Goal: Information Seeking & Learning: Learn about a topic

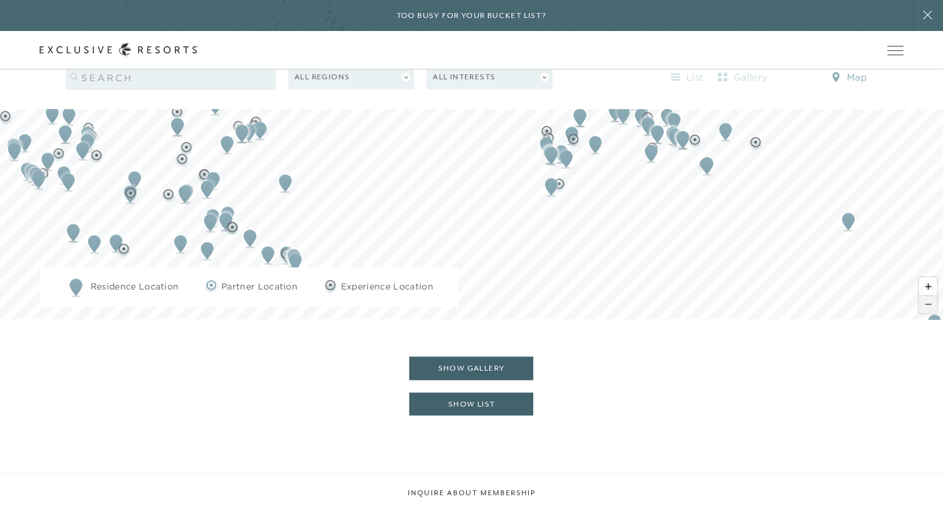
click at [927, 296] on span "Zoom out" at bounding box center [928, 304] width 18 height 17
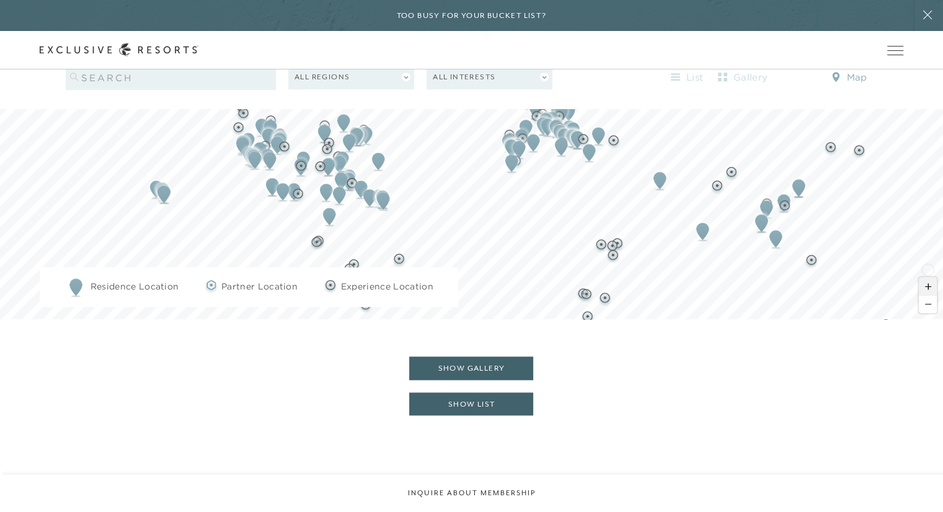
click at [927, 277] on span "Zoom in" at bounding box center [928, 286] width 18 height 18
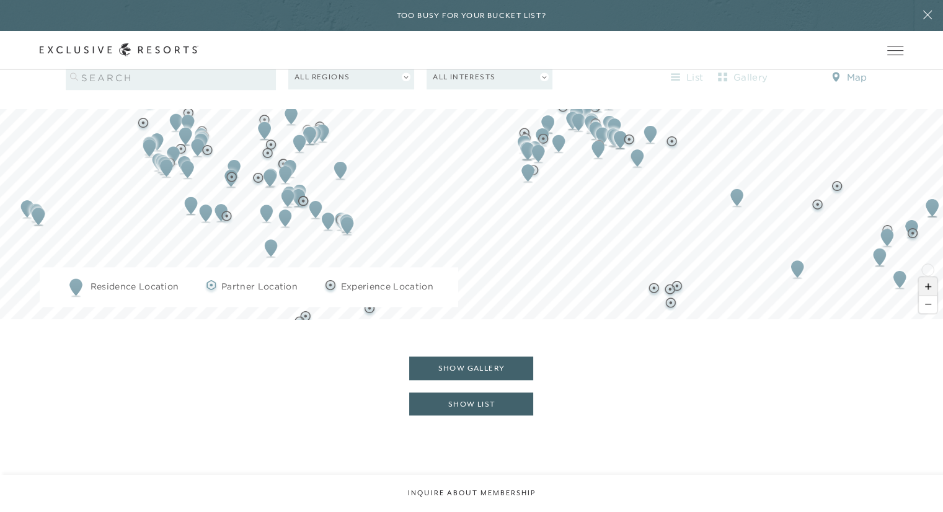
click at [927, 277] on span "Zoom in" at bounding box center [928, 286] width 18 height 18
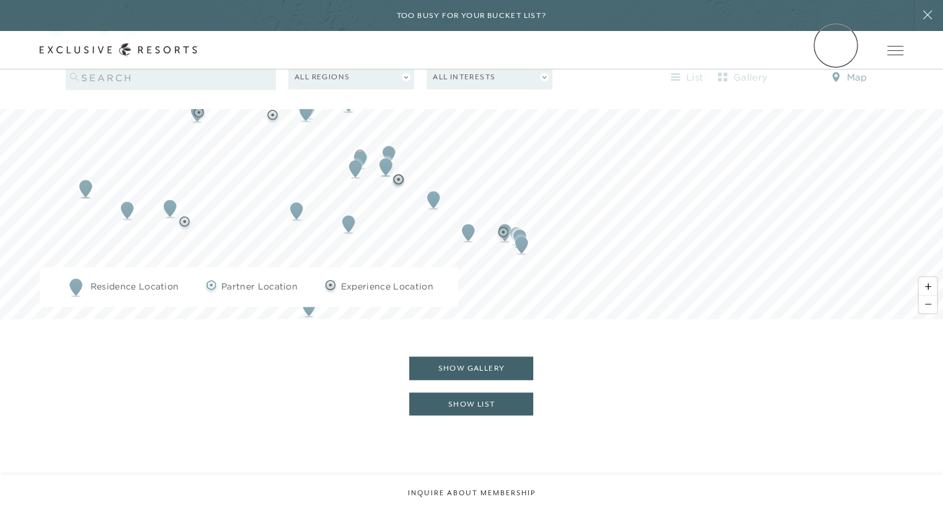
click at [467, 219] on img "Map marker" at bounding box center [468, 232] width 23 height 27
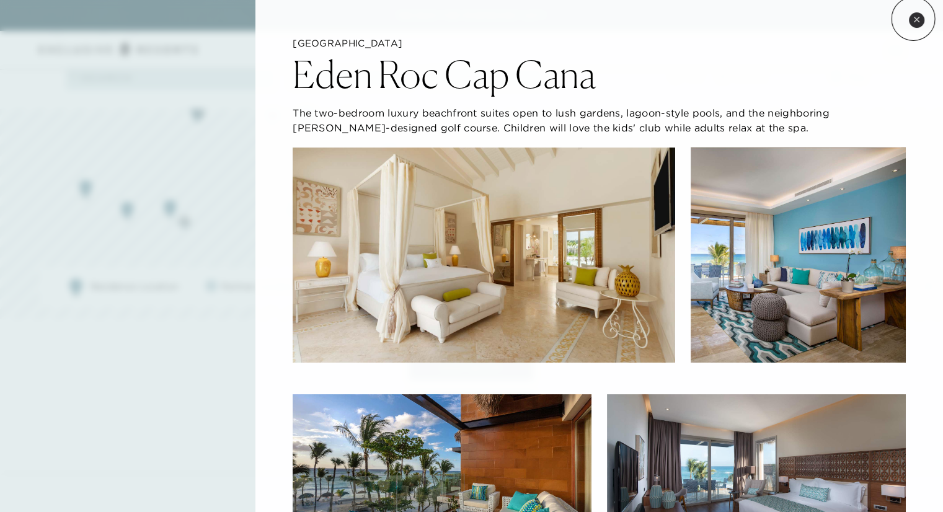
click at [914, 19] on icon at bounding box center [916, 19] width 7 height 7
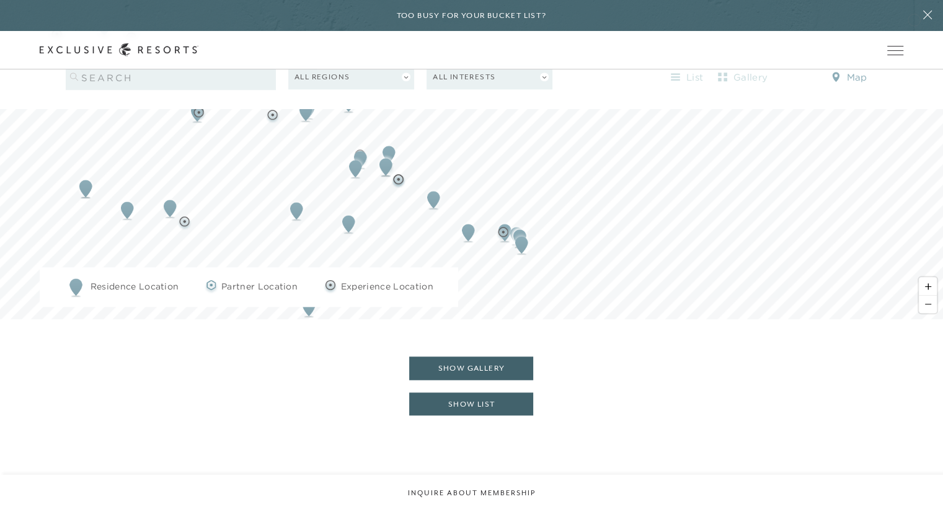
scroll to position [1379, 0]
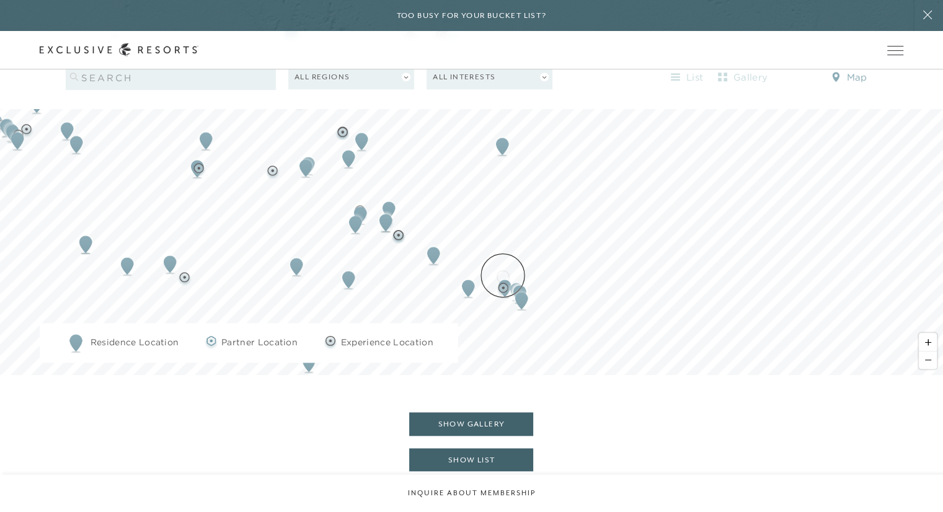
click at [503, 281] on img "Map marker" at bounding box center [502, 288] width 15 height 15
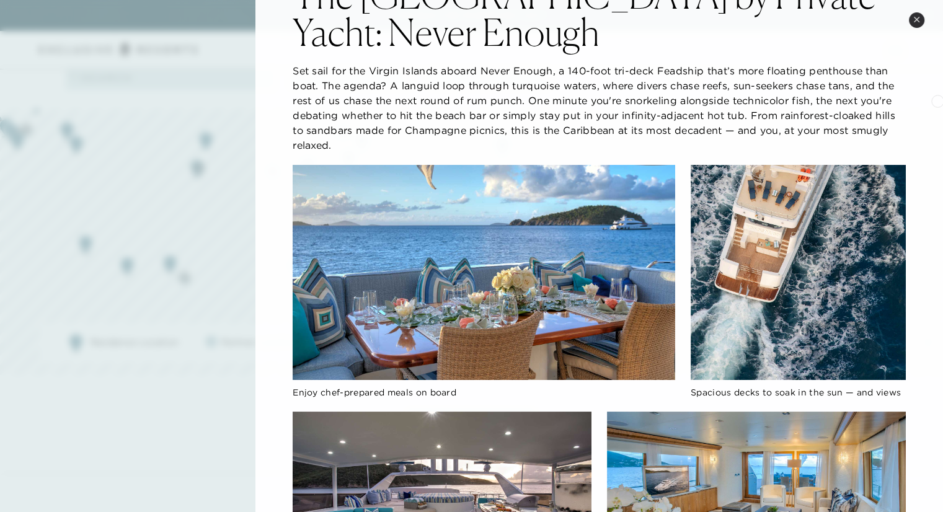
scroll to position [0, 0]
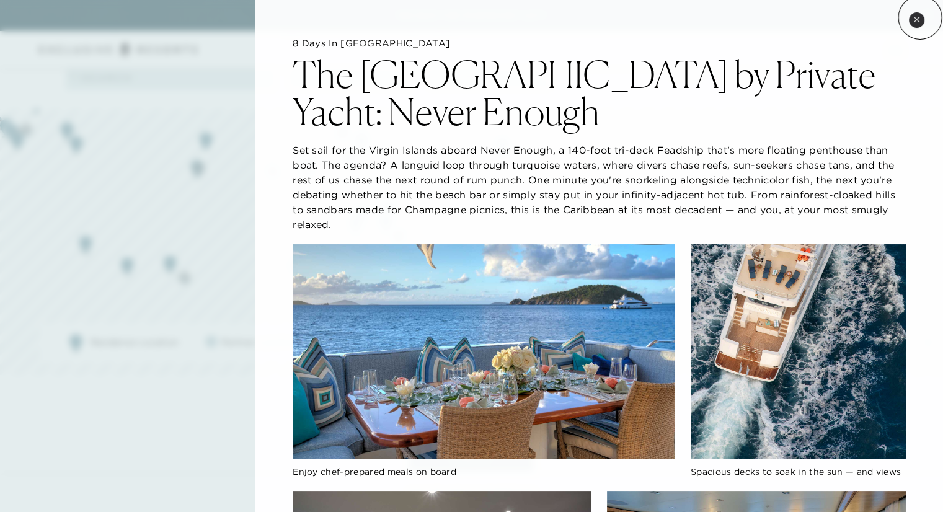
click at [920, 17] on button "Close quickview" at bounding box center [916, 19] width 15 height 15
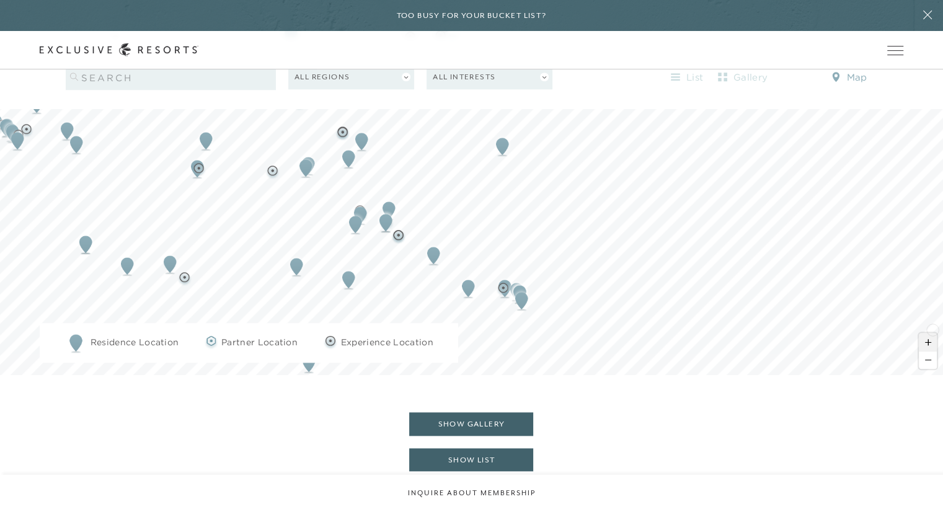
click at [932, 333] on span "Zoom in" at bounding box center [928, 342] width 18 height 18
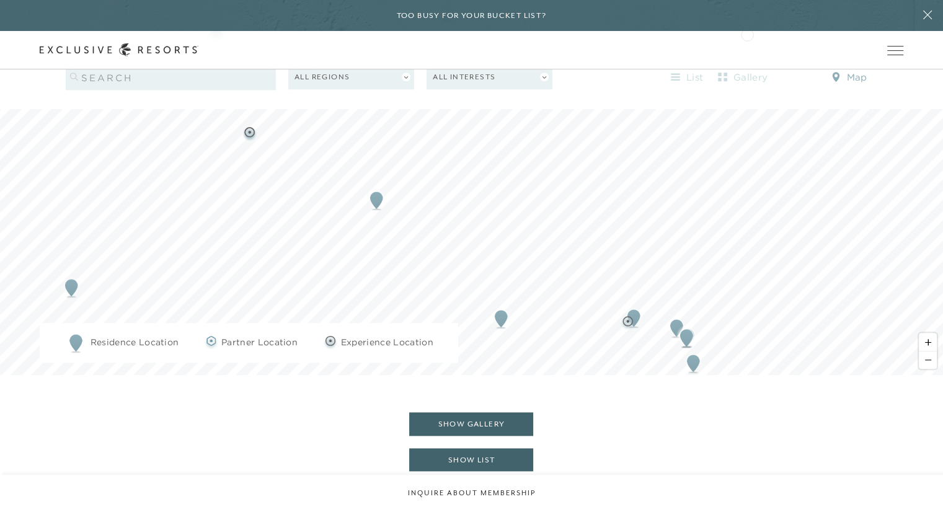
click at [627, 315] on img "Map marker" at bounding box center [627, 322] width 15 height 15
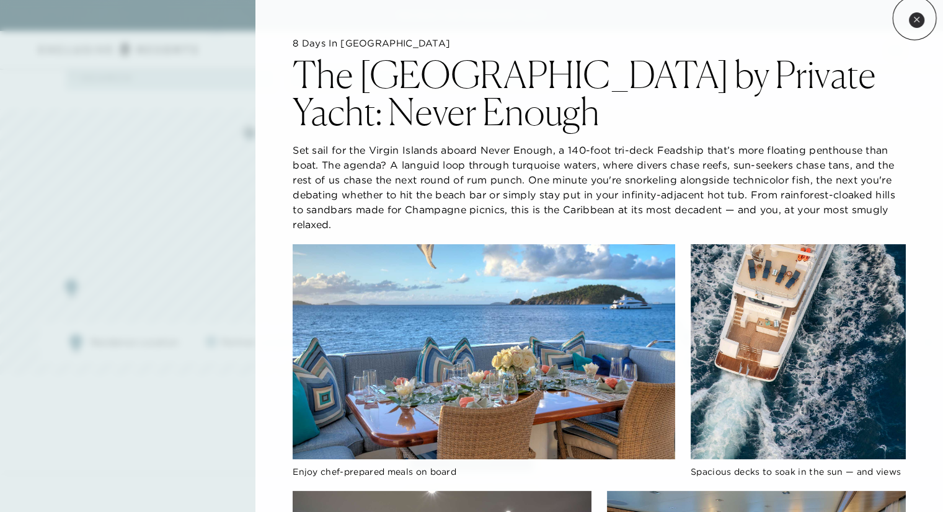
click at [914, 18] on icon at bounding box center [916, 19] width 5 height 5
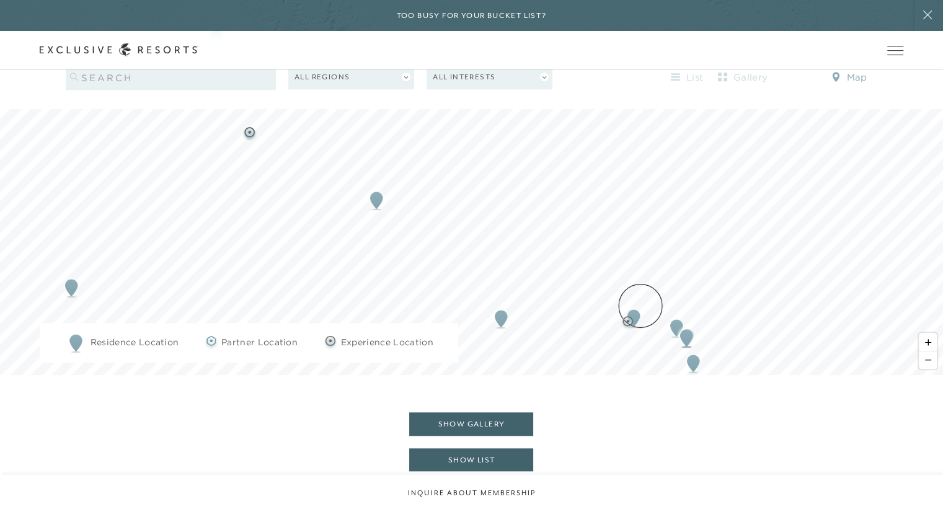
click at [640, 306] on img "Map marker" at bounding box center [633, 317] width 23 height 27
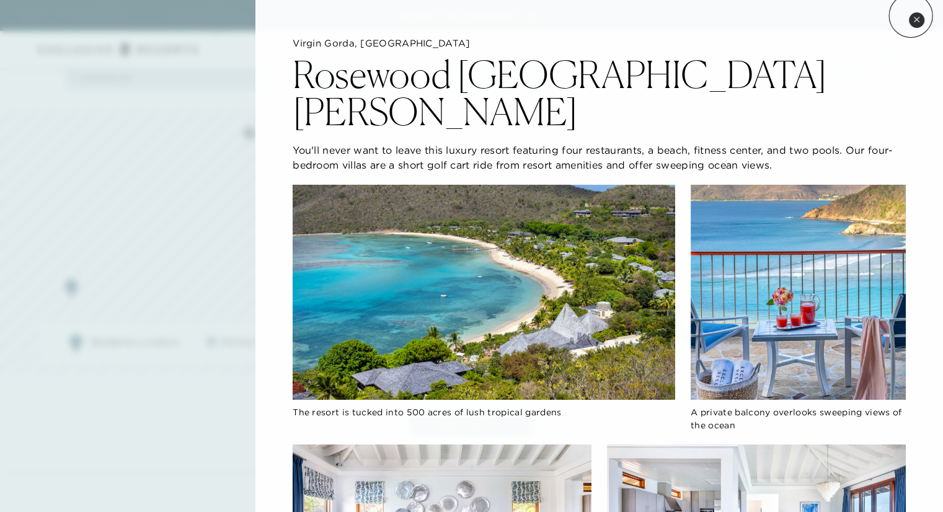
click at [911, 15] on button "Close quickview" at bounding box center [916, 19] width 15 height 15
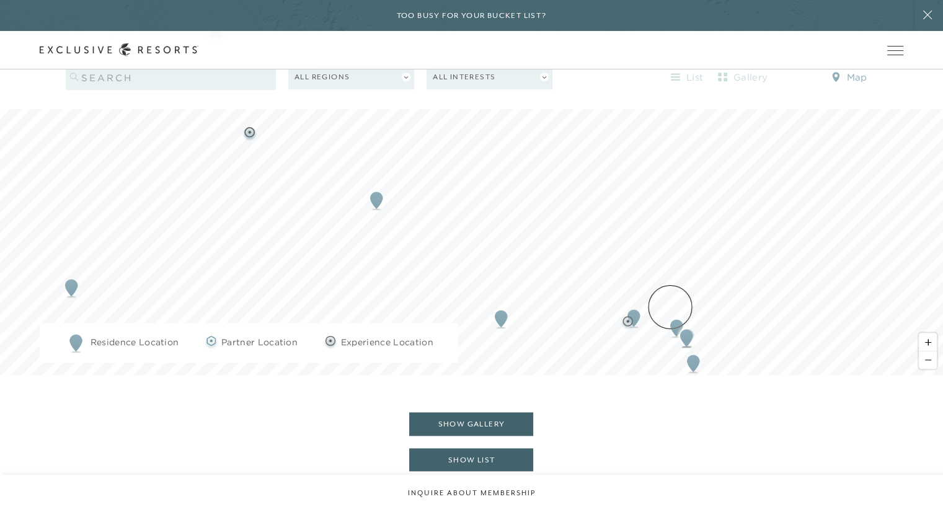
click at [670, 314] on img "Map marker" at bounding box center [676, 327] width 23 height 27
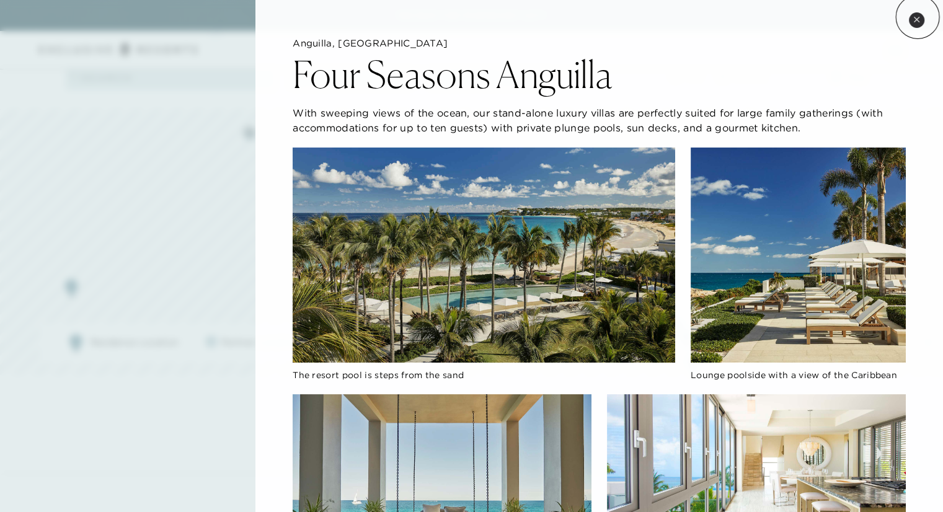
click at [918, 17] on icon at bounding box center [916, 19] width 7 height 7
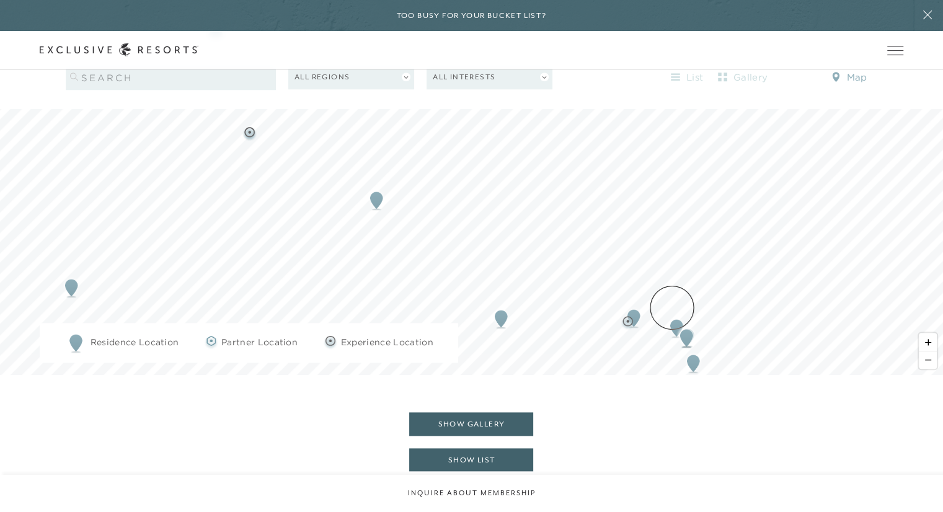
click at [672, 314] on img "Map marker" at bounding box center [676, 327] width 23 height 27
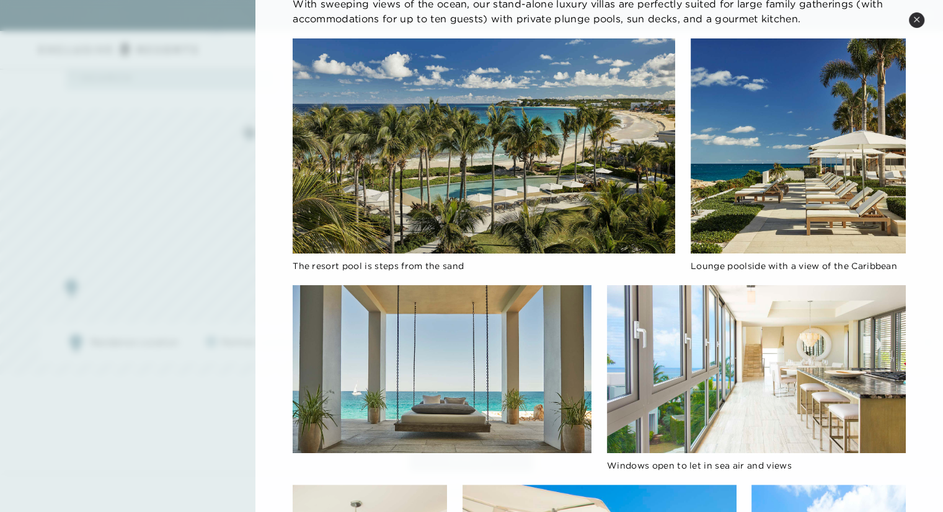
scroll to position [19, 0]
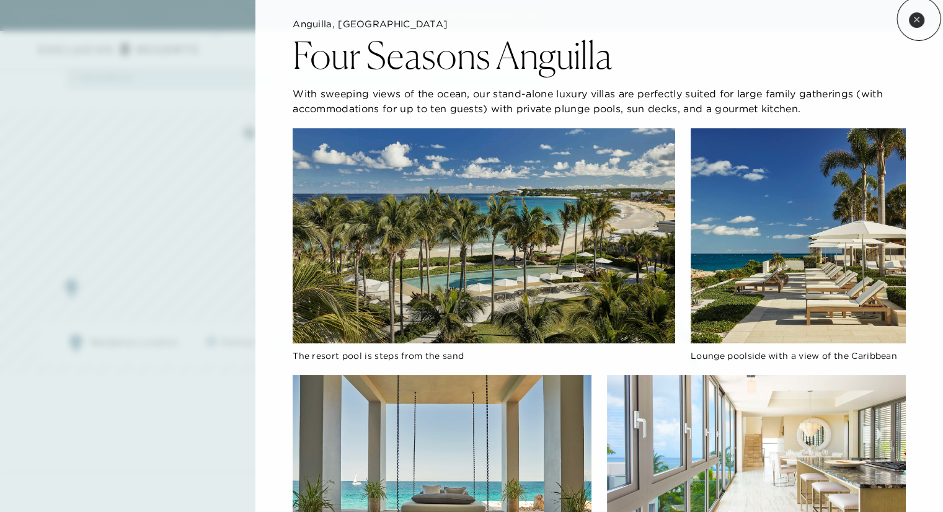
click at [919, 19] on icon at bounding box center [916, 19] width 7 height 7
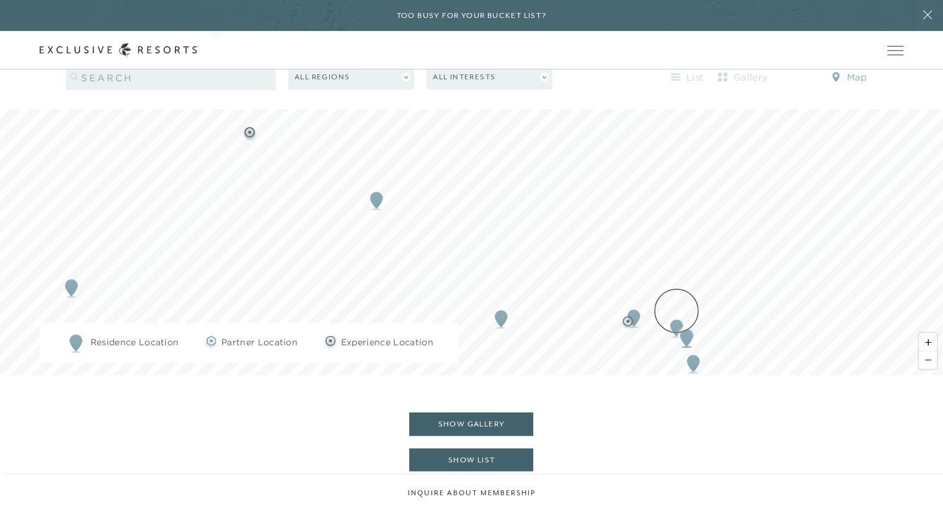
click at [676, 324] on img "Map marker" at bounding box center [686, 337] width 23 height 27
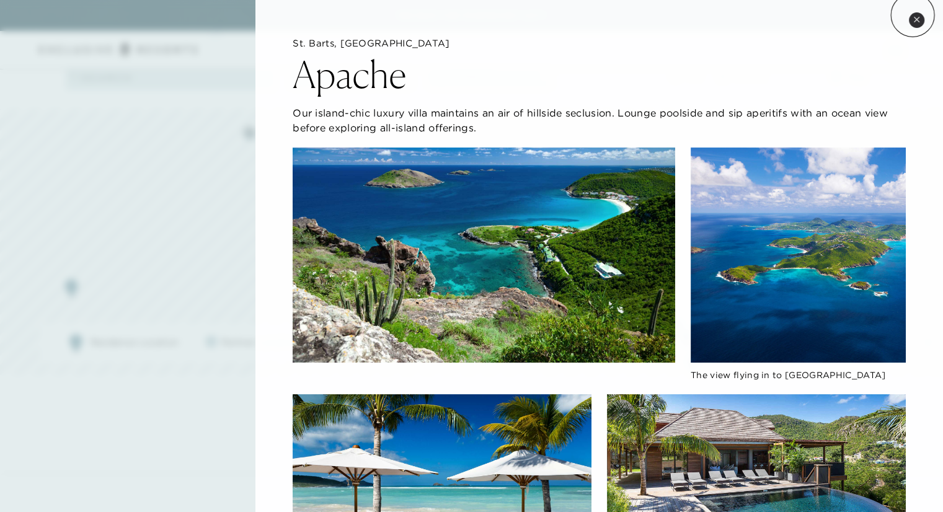
click at [913, 15] on button "Close quickview" at bounding box center [916, 19] width 15 height 15
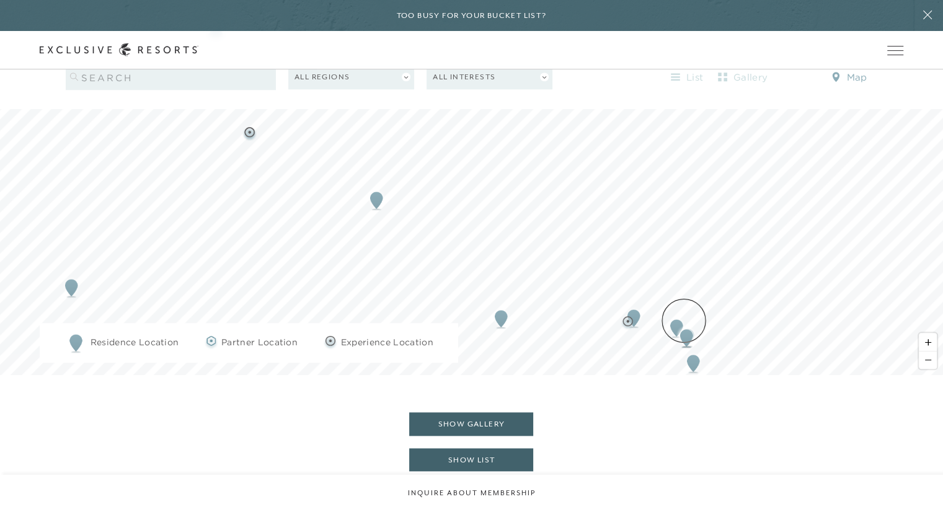
click at [684, 324] on img "Map marker" at bounding box center [686, 337] width 23 height 27
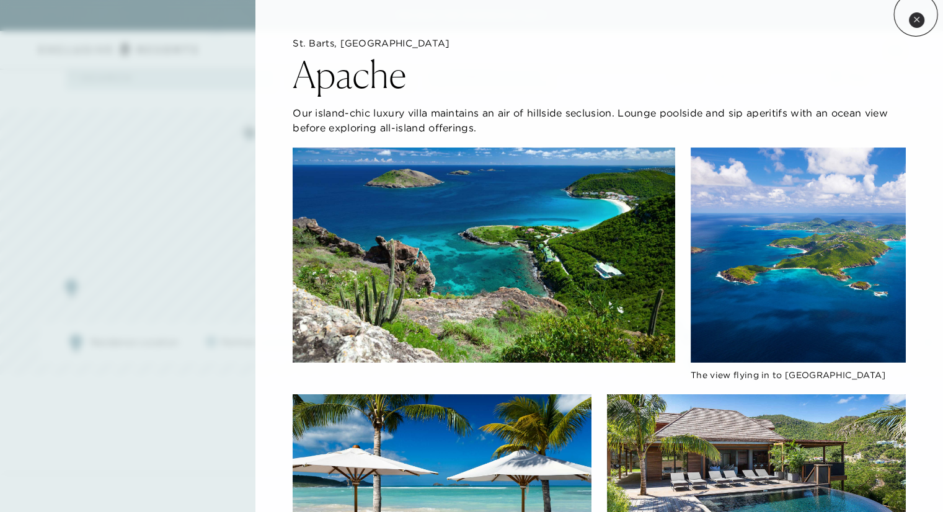
click at [918, 16] on icon at bounding box center [916, 19] width 7 height 7
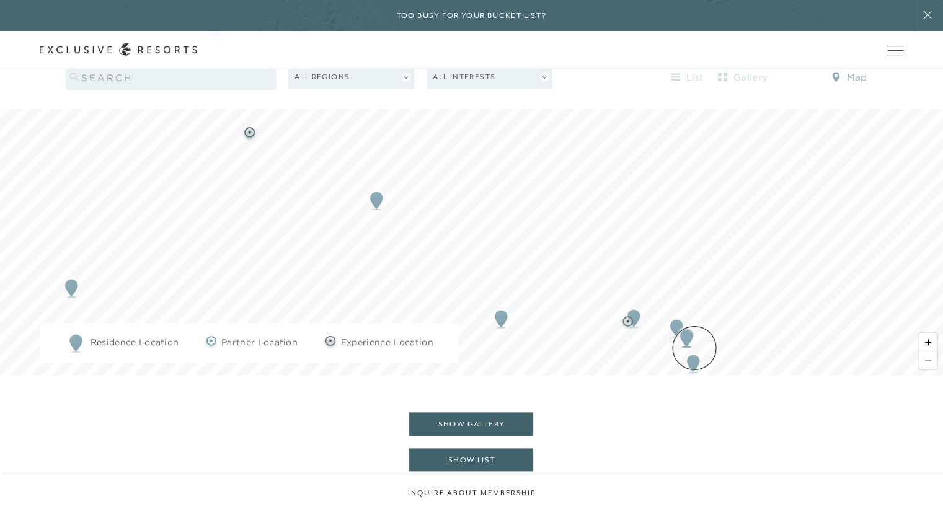
click at [694, 350] on img "Map marker" at bounding box center [693, 363] width 23 height 27
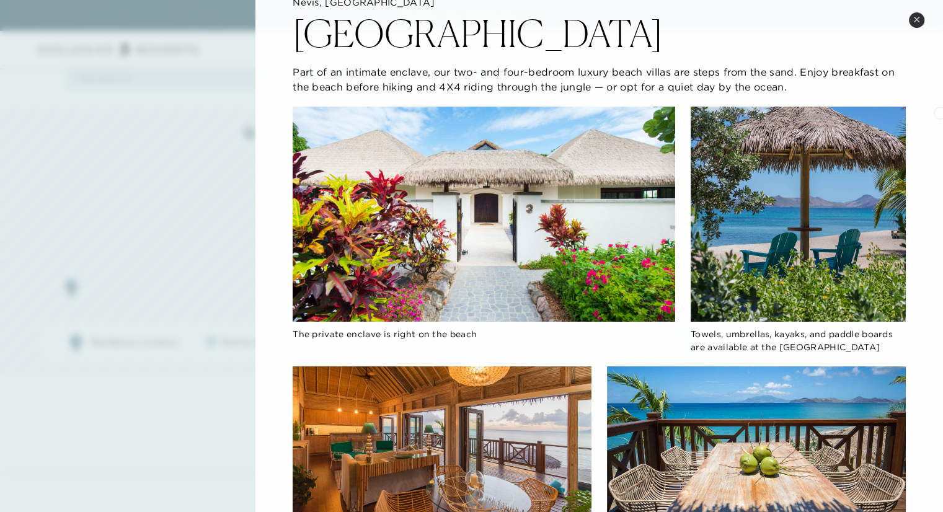
scroll to position [43, 0]
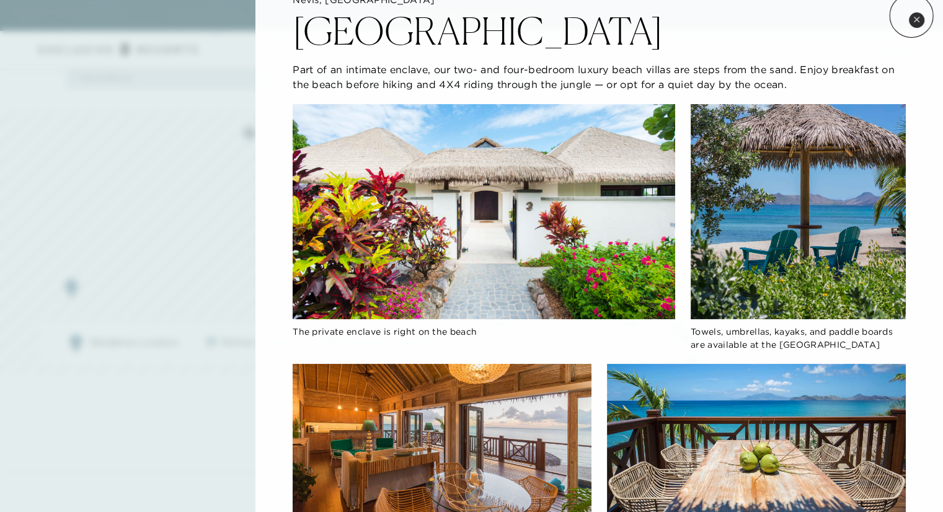
click at [911, 15] on button "Close quickview" at bounding box center [916, 19] width 15 height 15
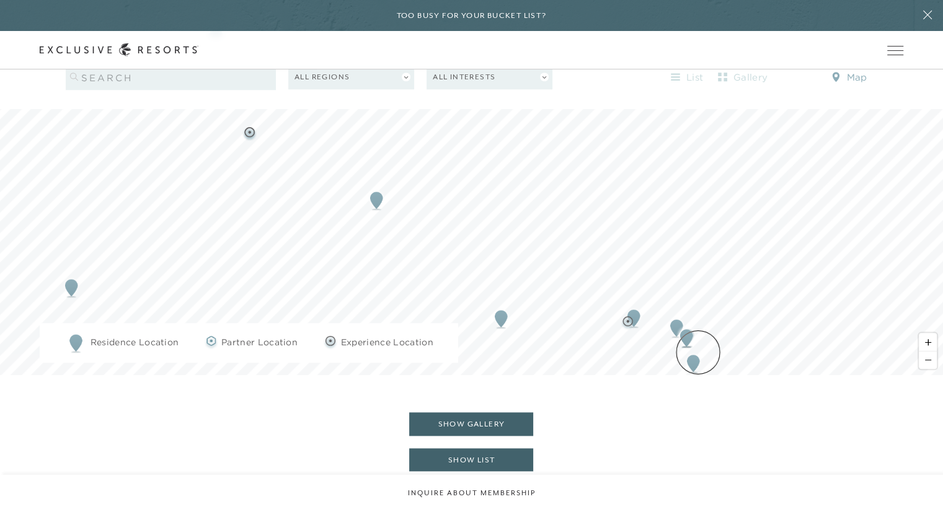
click at [698, 352] on img "Map marker" at bounding box center [693, 363] width 23 height 27
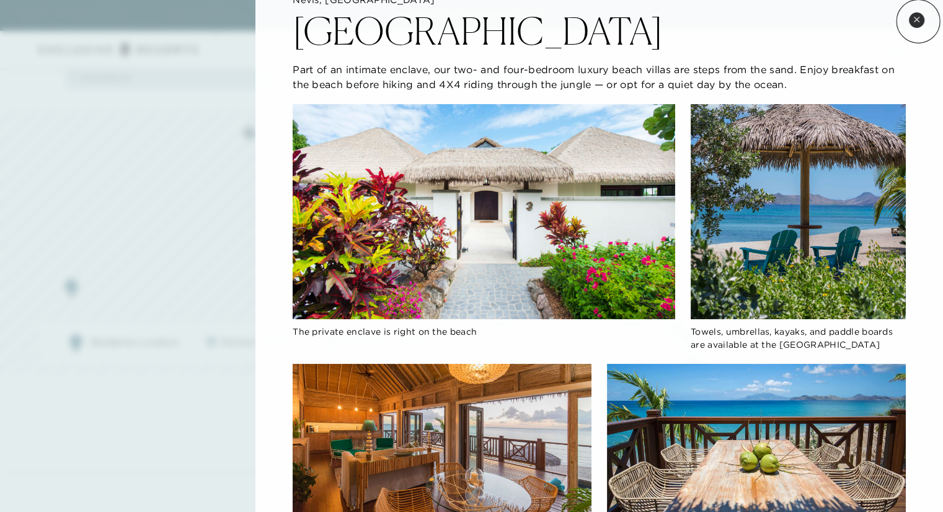
click at [918, 21] on icon at bounding box center [916, 19] width 5 height 5
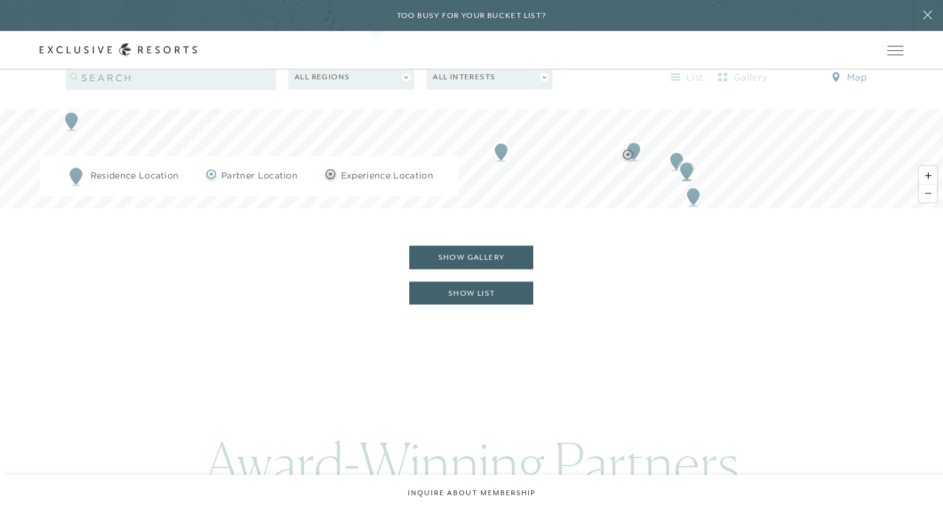
scroll to position [1511, 0]
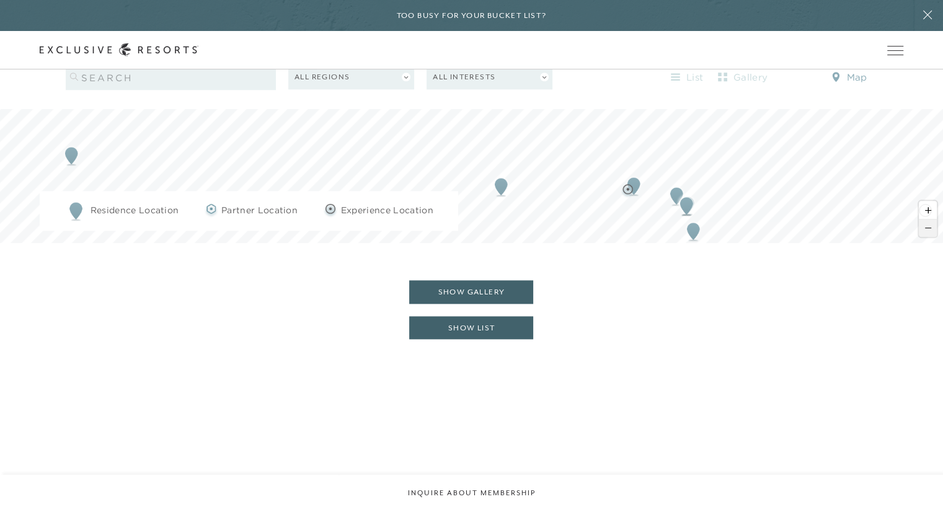
click at [925, 219] on span "Zoom out" at bounding box center [928, 227] width 18 height 17
click at [582, 135] on img "Map marker" at bounding box center [582, 147] width 23 height 27
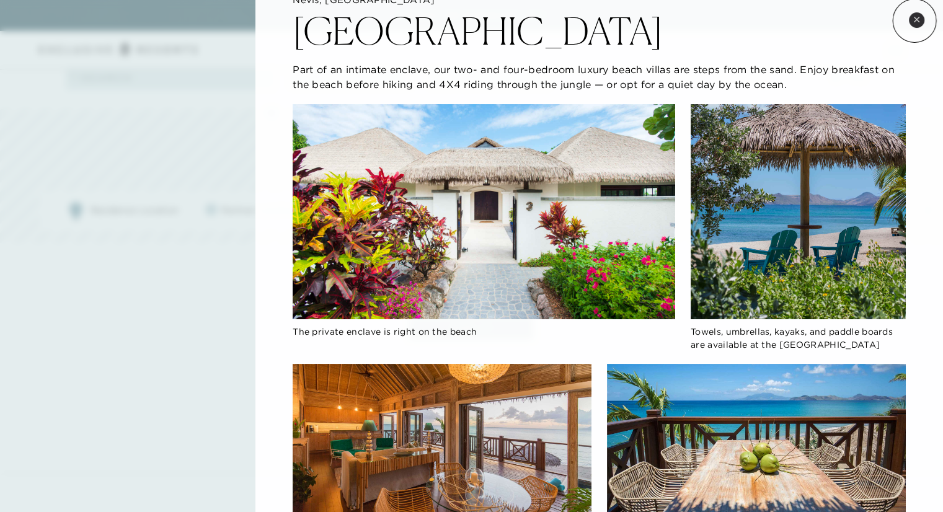
click at [914, 20] on icon at bounding box center [916, 19] width 5 height 5
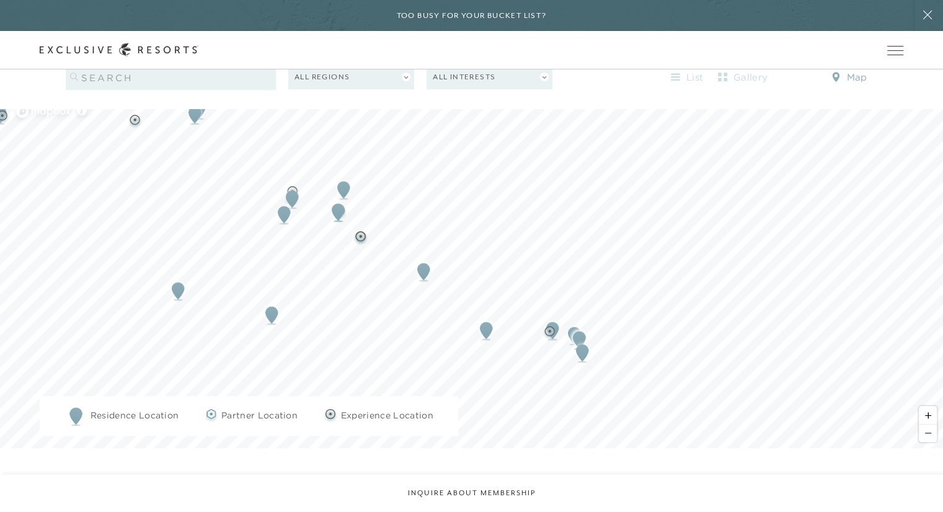
scroll to position [1277, 0]
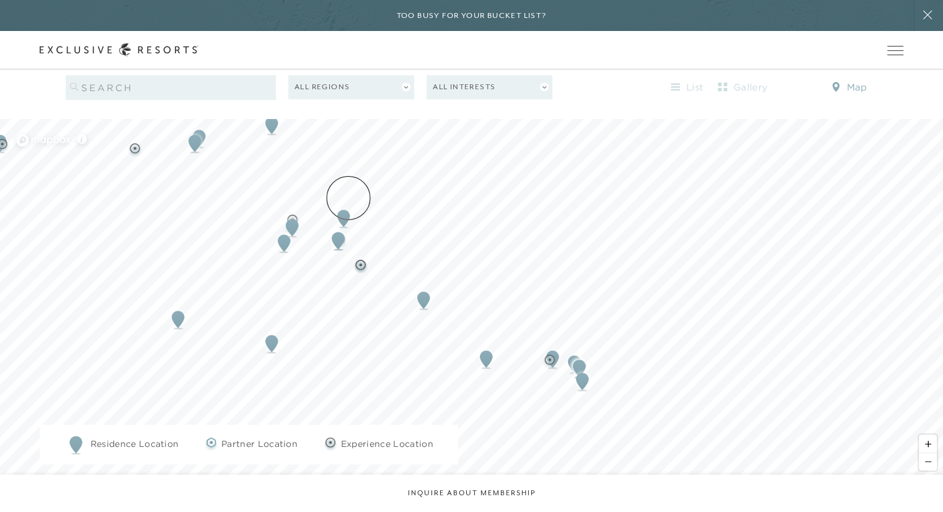
click at [348, 205] on img "Map marker" at bounding box center [343, 218] width 23 height 27
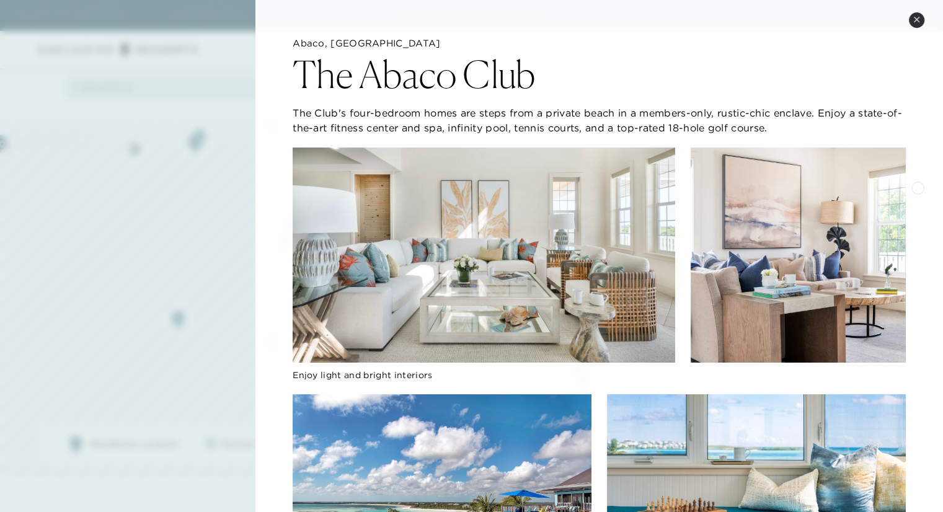
drag, startPoint x: 930, startPoint y: 132, endPoint x: 916, endPoint y: 200, distance: 69.7
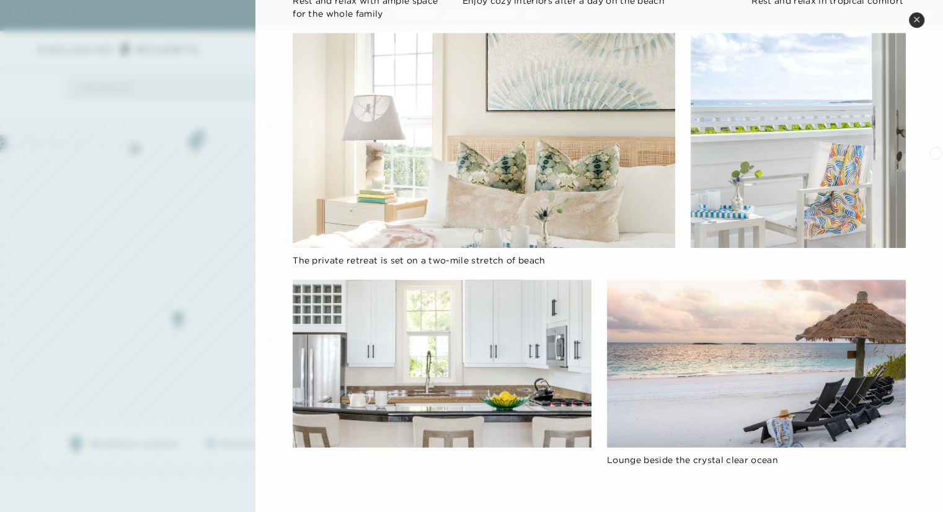
scroll to position [0, 0]
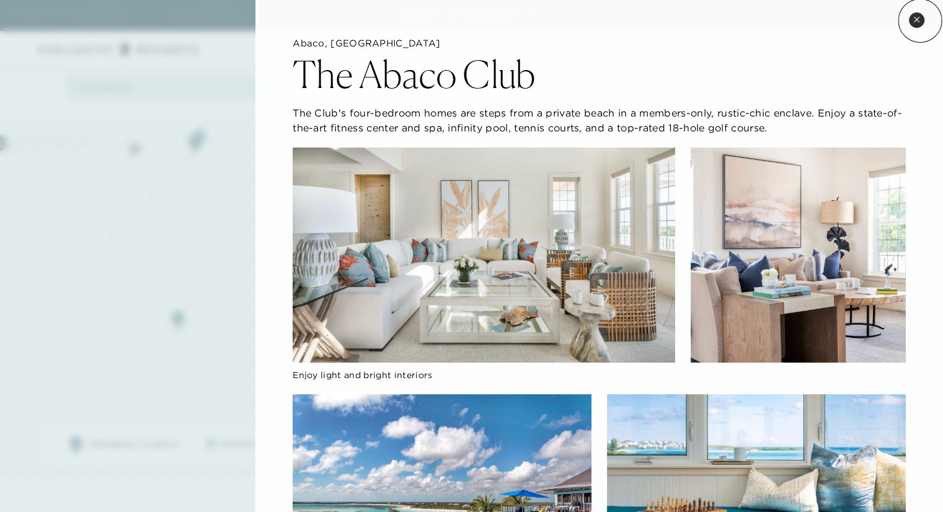
click at [920, 20] on button "Close quickview" at bounding box center [916, 19] width 15 height 15
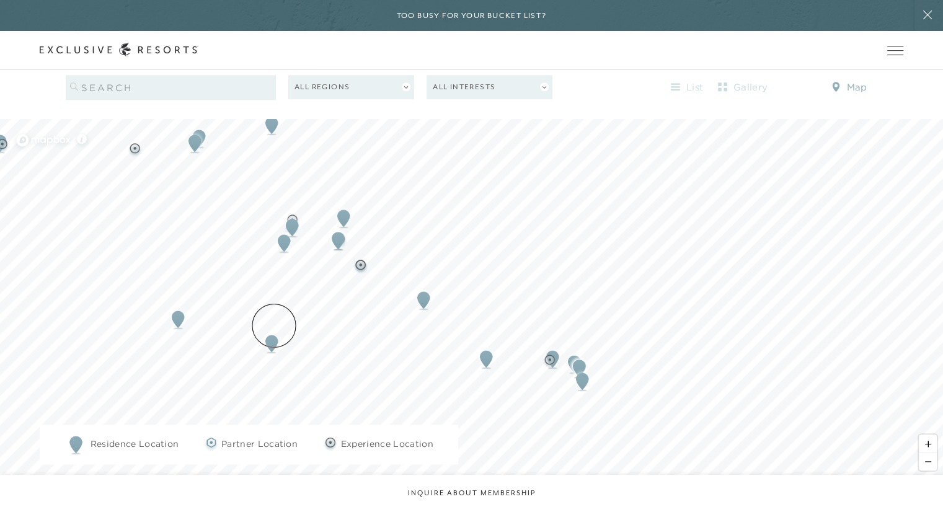
click at [274, 330] on img "Map marker" at bounding box center [271, 343] width 23 height 27
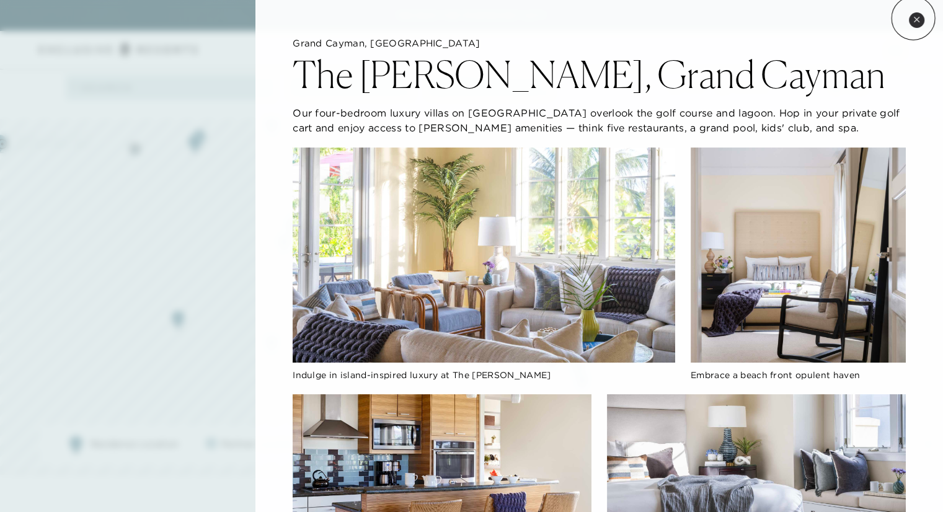
click at [913, 18] on icon at bounding box center [916, 19] width 7 height 7
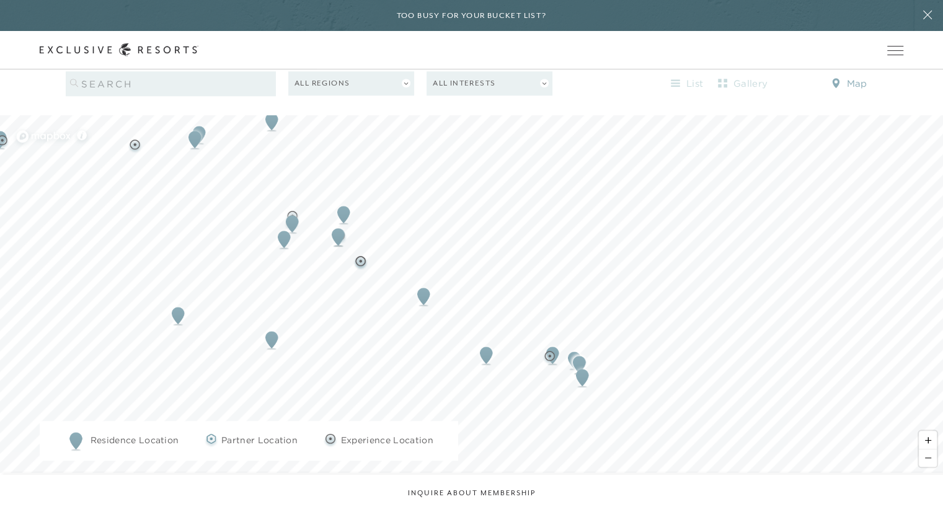
scroll to position [1253, 0]
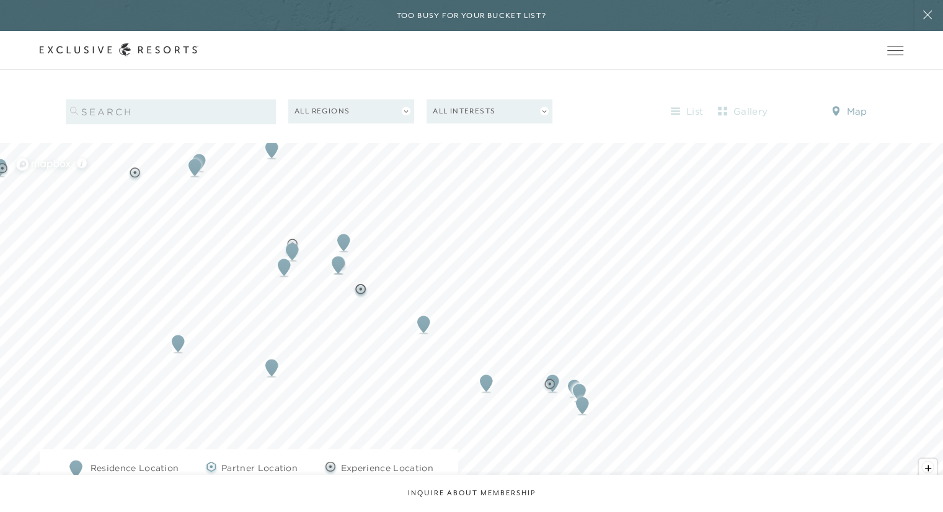
click at [927, 477] on span "Zoom out" at bounding box center [928, 485] width 18 height 17
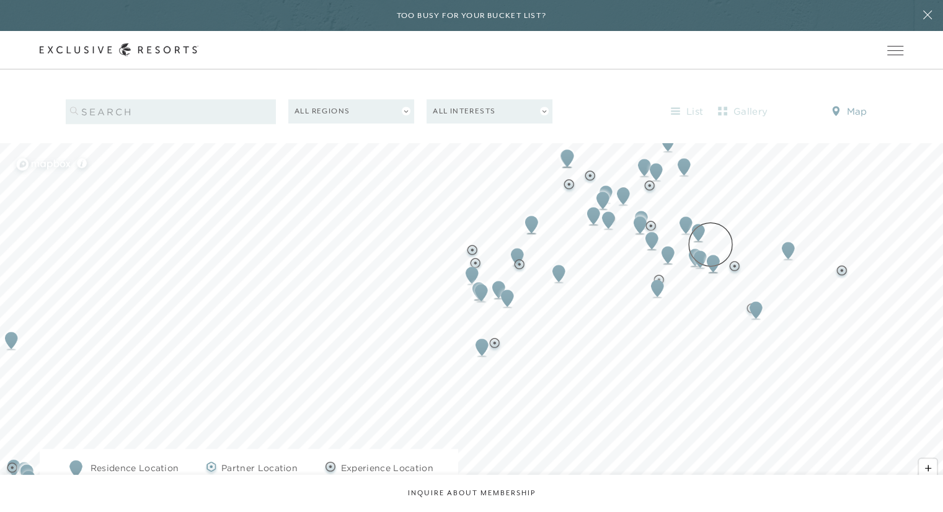
click at [710, 250] on img "Map marker" at bounding box center [713, 263] width 23 height 27
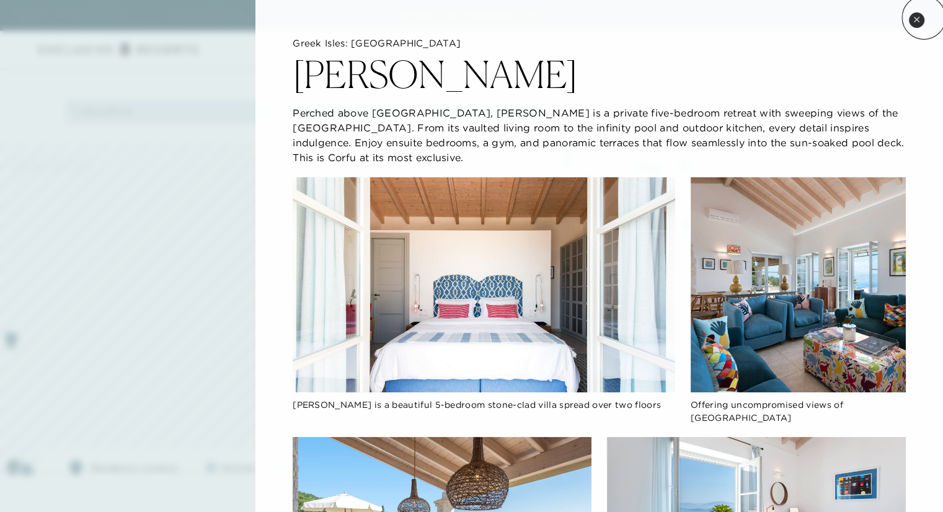
click at [924, 17] on button "Close quickview" at bounding box center [916, 19] width 15 height 15
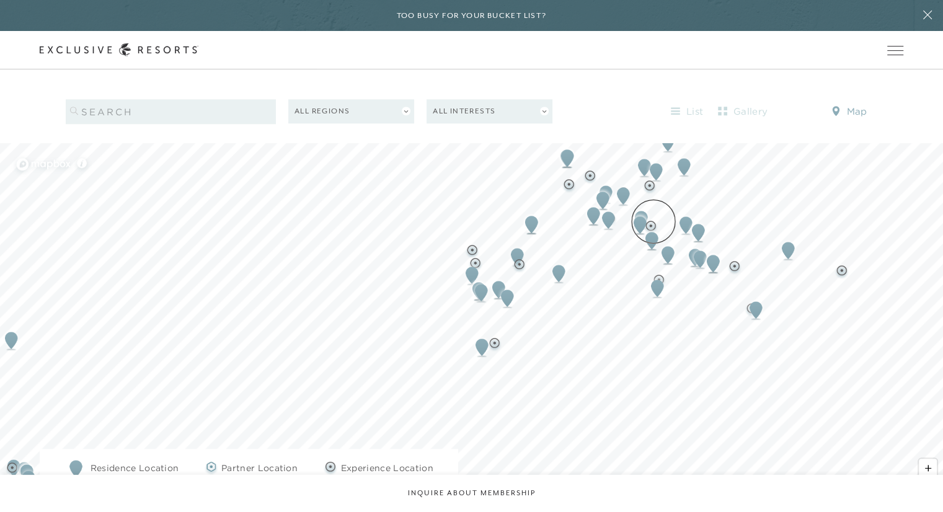
click at [653, 227] on img "Map marker" at bounding box center [651, 240] width 23 height 27
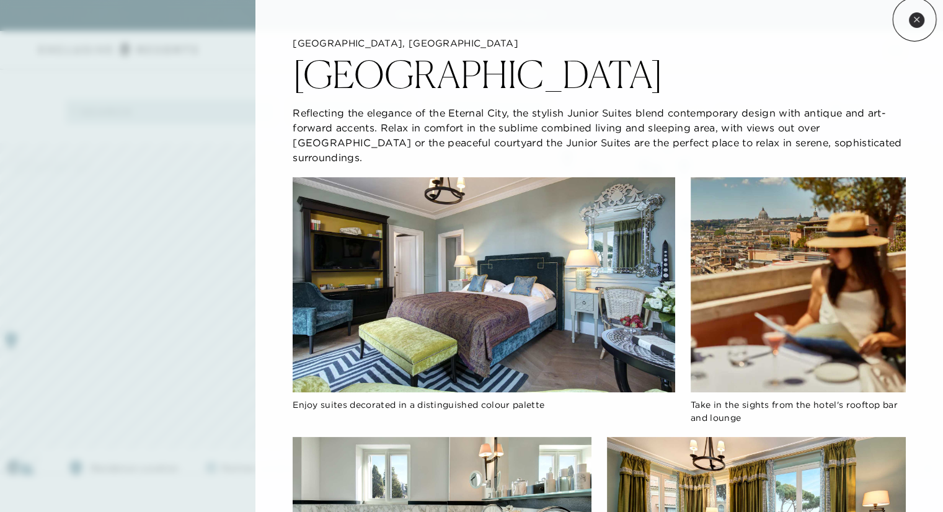
click at [914, 19] on icon at bounding box center [916, 19] width 7 height 7
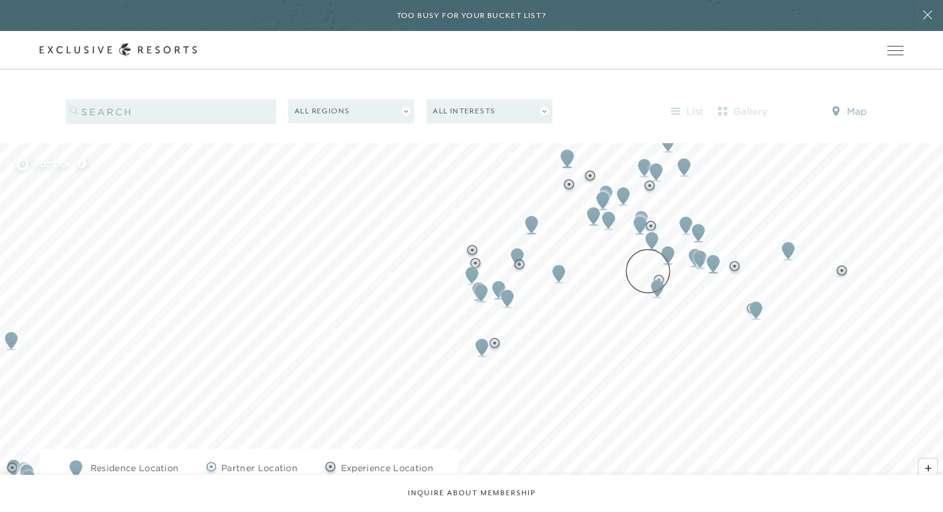
click at [648, 275] on img "Map marker" at bounding box center [657, 288] width 23 height 27
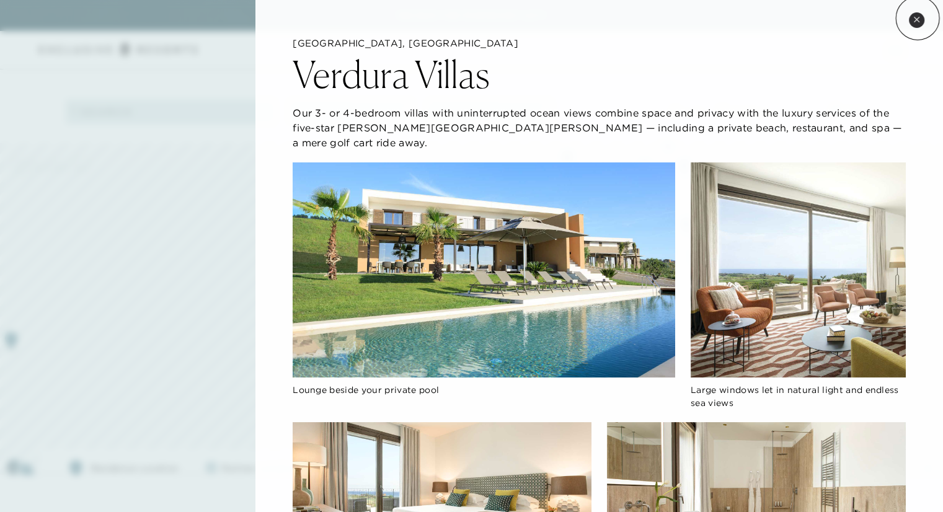
click at [918, 18] on icon at bounding box center [916, 19] width 5 height 5
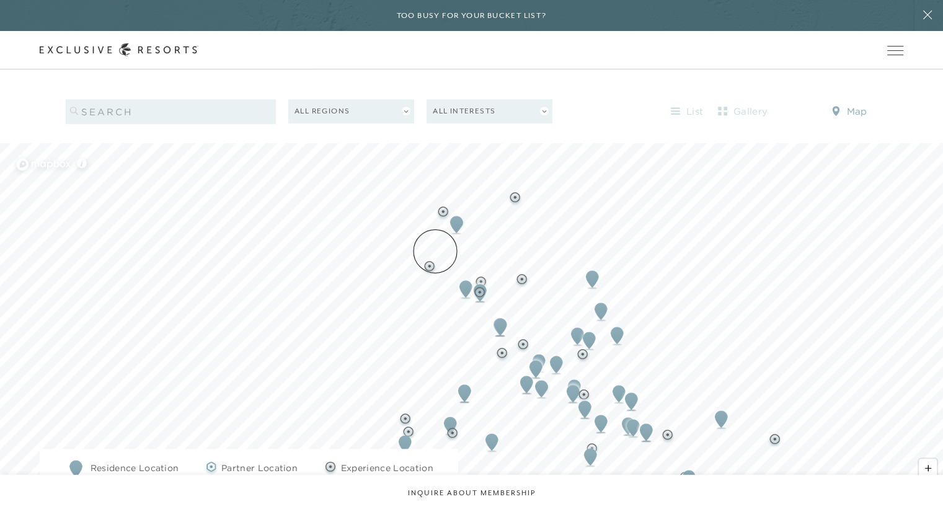
click at [435, 260] on img "Map marker" at bounding box center [429, 267] width 15 height 15
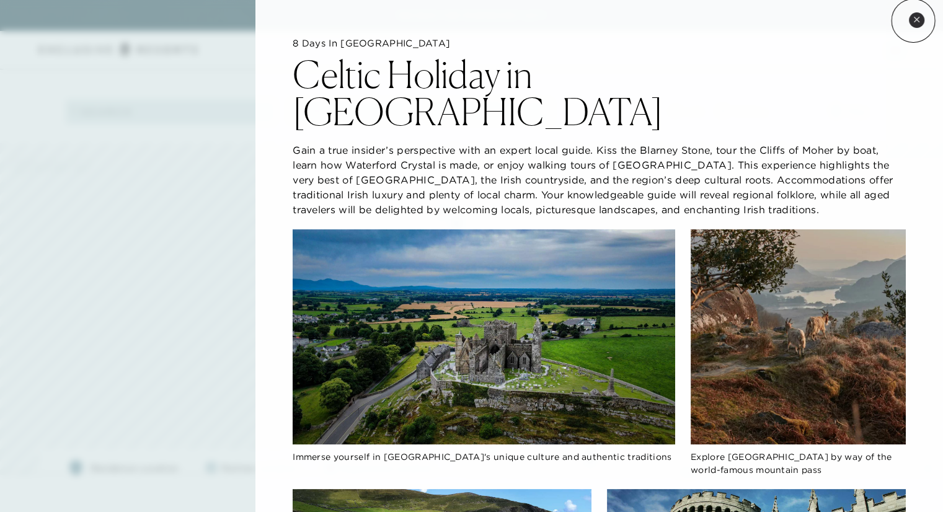
click at [913, 20] on icon at bounding box center [916, 19] width 7 height 7
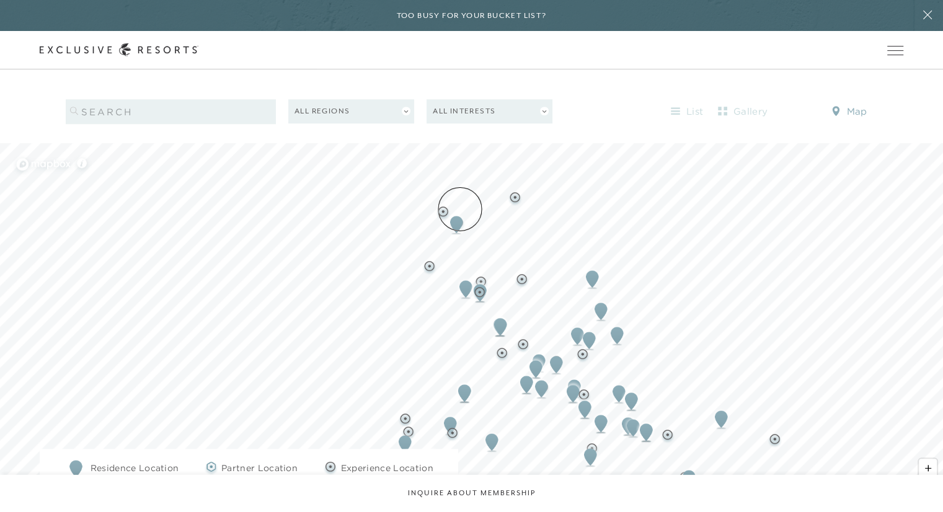
click at [460, 211] on img "Map marker" at bounding box center [456, 224] width 23 height 27
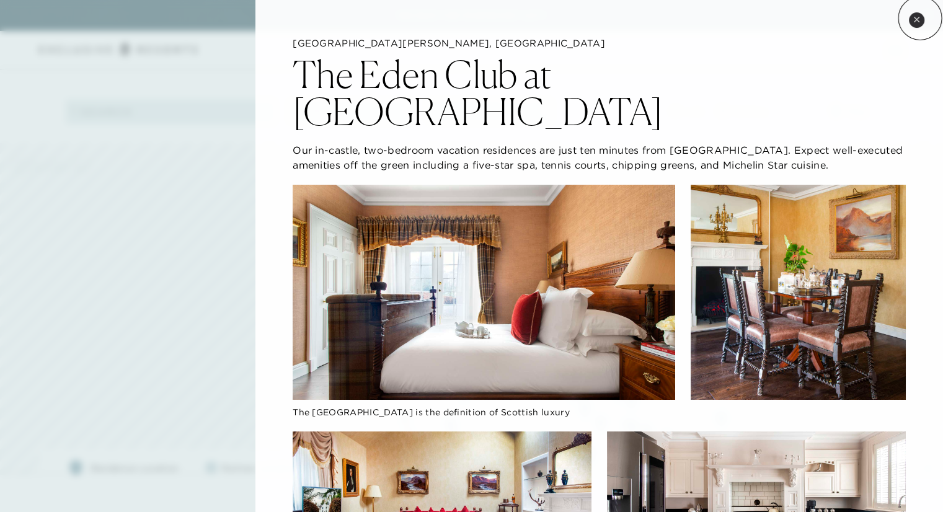
click at [920, 18] on button "Close quickview" at bounding box center [916, 19] width 15 height 15
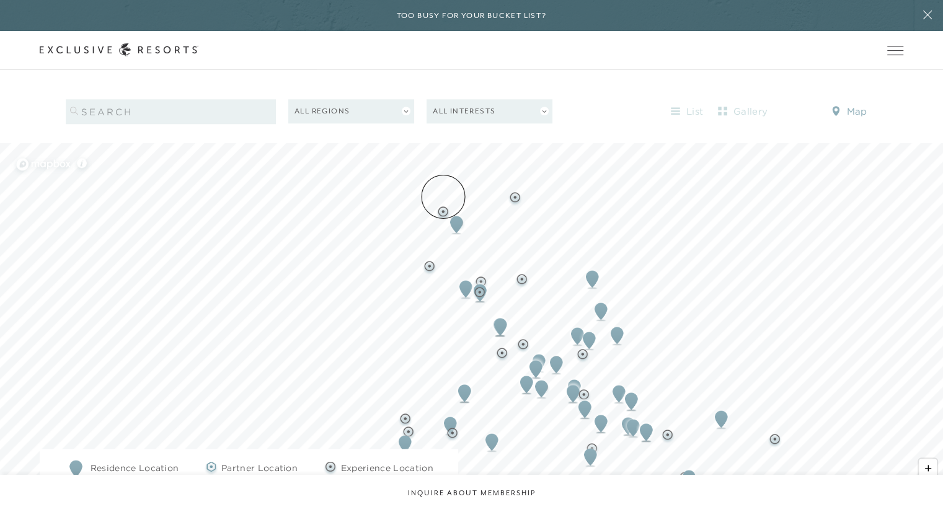
click at [445, 211] on img "Map marker" at bounding box center [456, 224] width 23 height 27
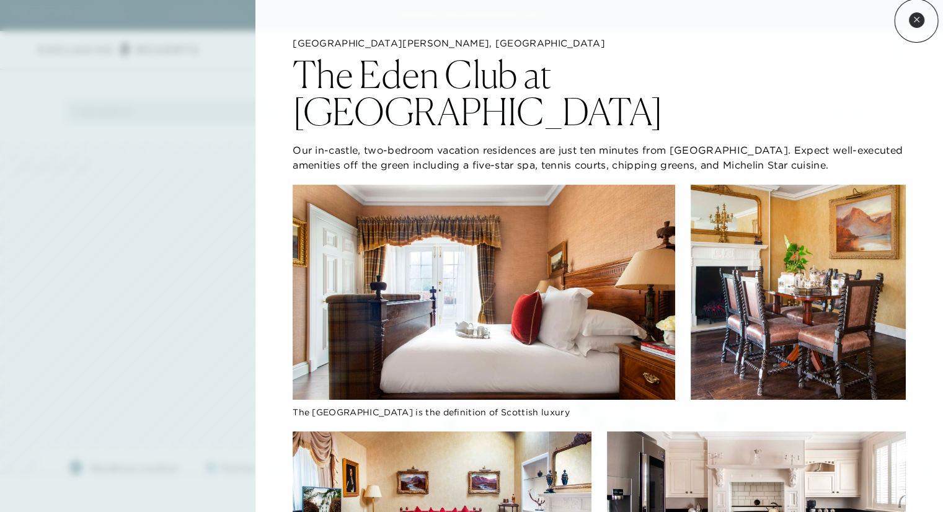
click at [921, 20] on button "Close quickview" at bounding box center [916, 19] width 15 height 15
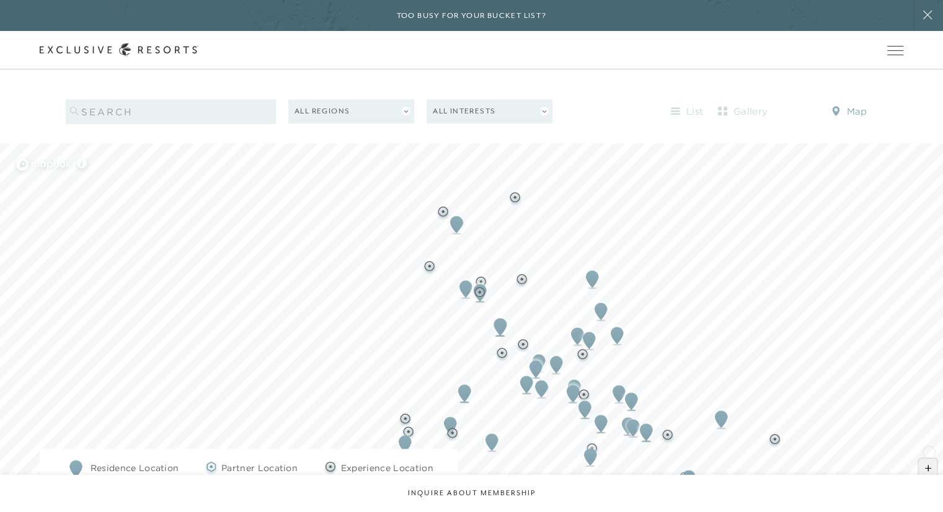
click at [929, 459] on span "Zoom in" at bounding box center [928, 468] width 18 height 18
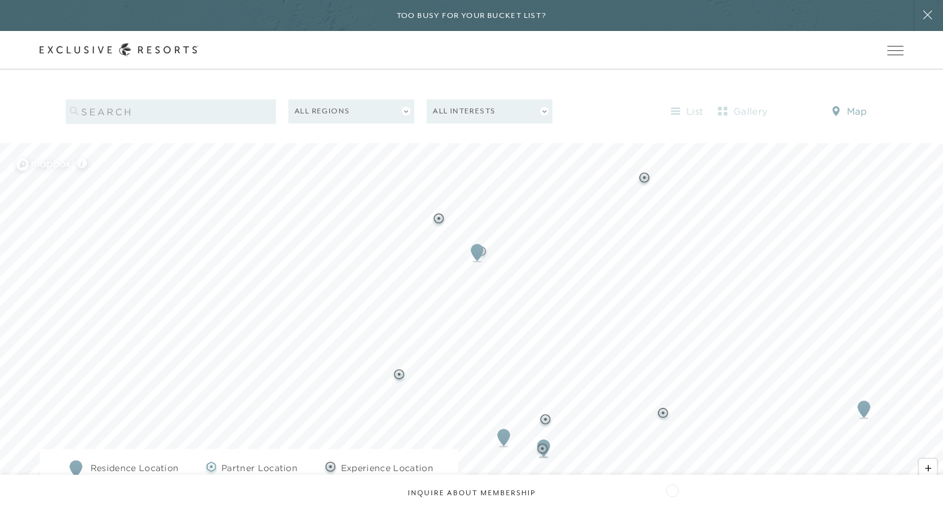
click at [672, 489] on div "Filters 0 All Regions All Interests list gallery map Residence Location Partner…" at bounding box center [471, 351] width 943 height 560
click at [439, 212] on img "Map marker" at bounding box center [438, 219] width 15 height 15
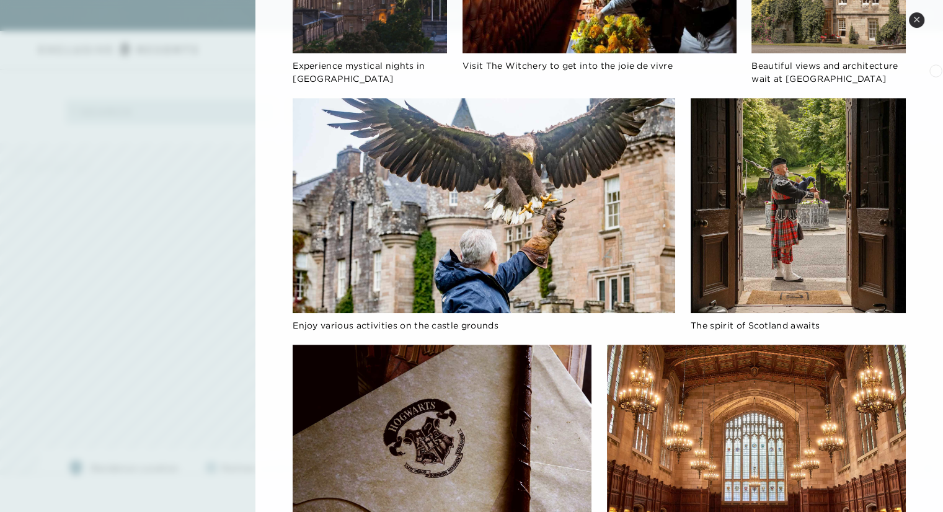
scroll to position [58, 0]
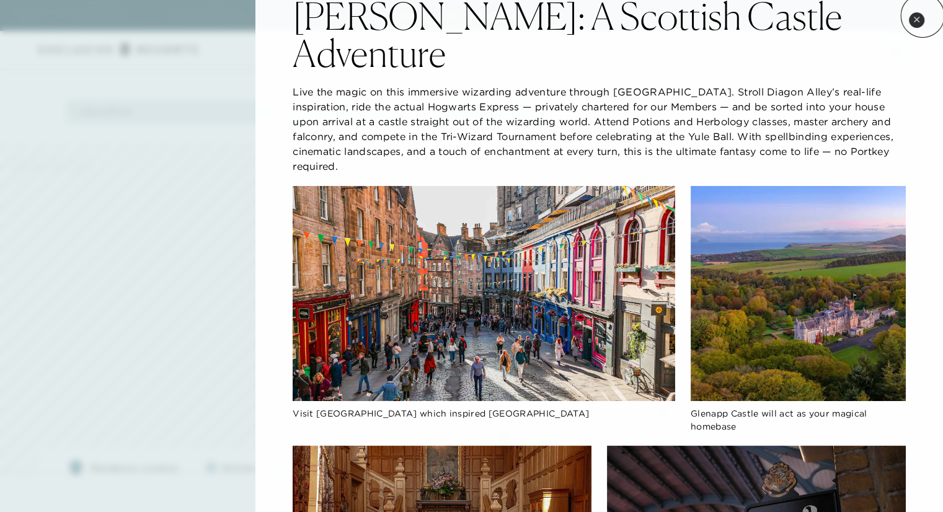
click at [923, 15] on button "Close quickview" at bounding box center [916, 19] width 15 height 15
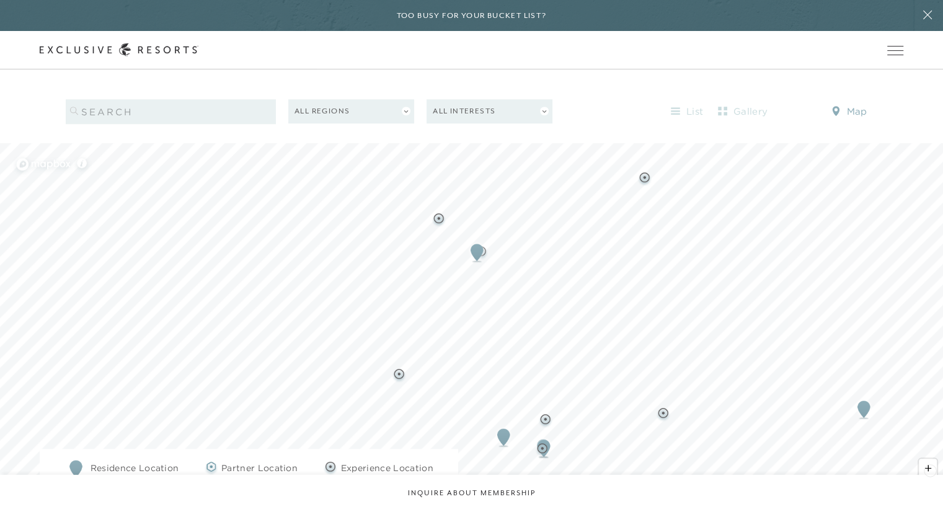
click at [930, 477] on span "Zoom out" at bounding box center [928, 485] width 18 height 17
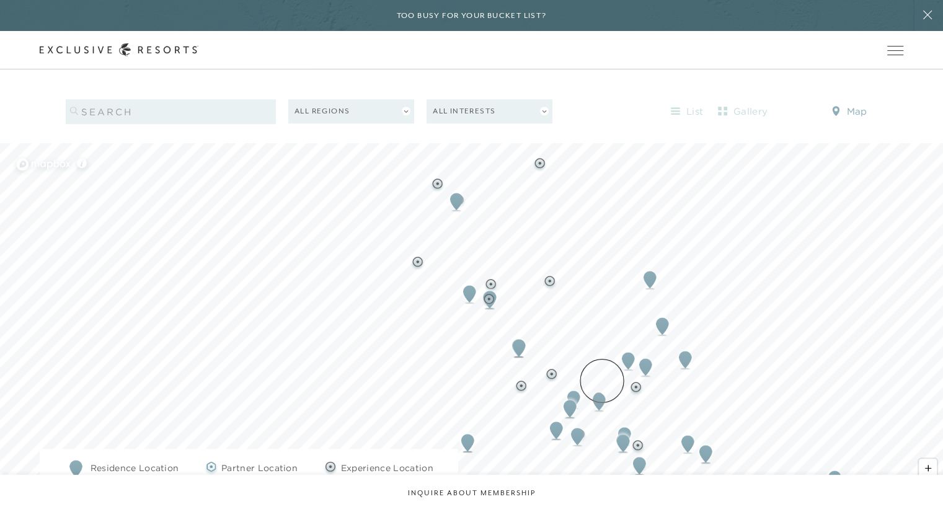
click at [602, 388] on img "Map marker" at bounding box center [599, 401] width 23 height 27
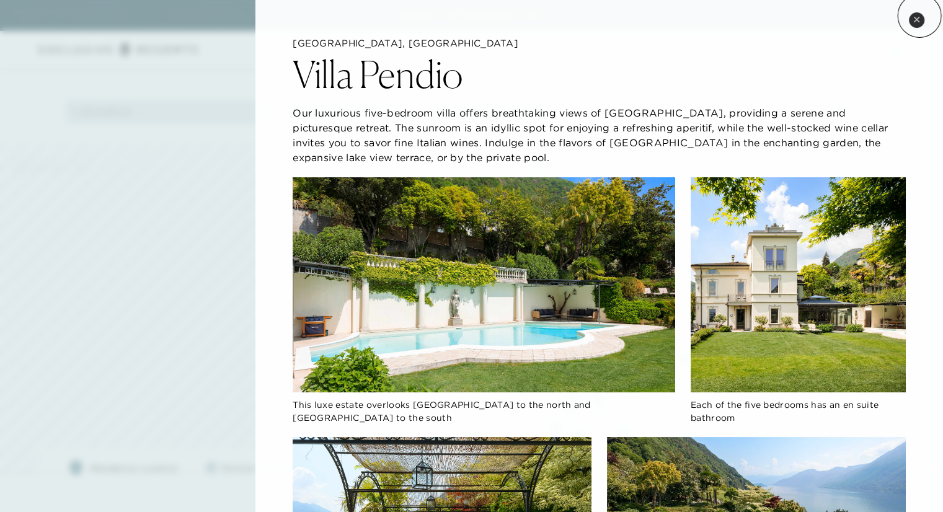
click at [919, 15] on button "Close quickview" at bounding box center [916, 19] width 15 height 15
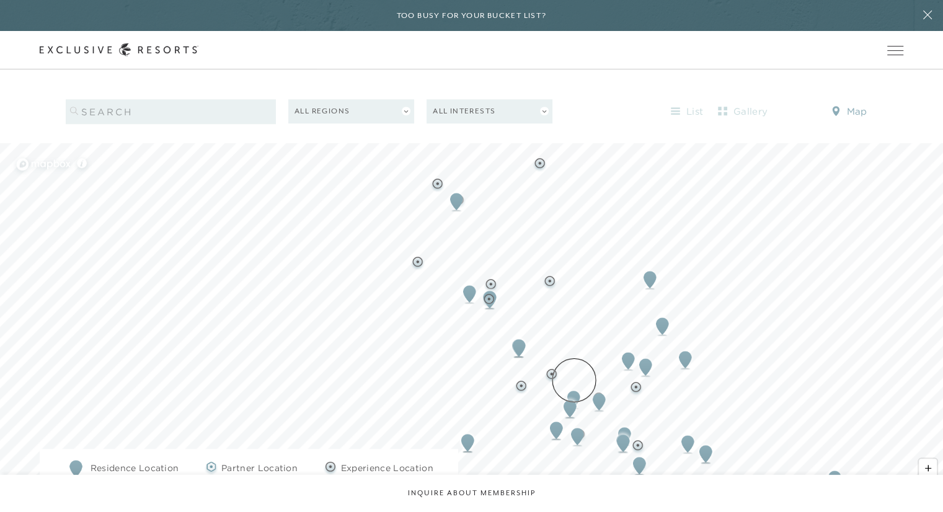
click at [574, 395] on img "Map marker" at bounding box center [570, 408] width 23 height 27
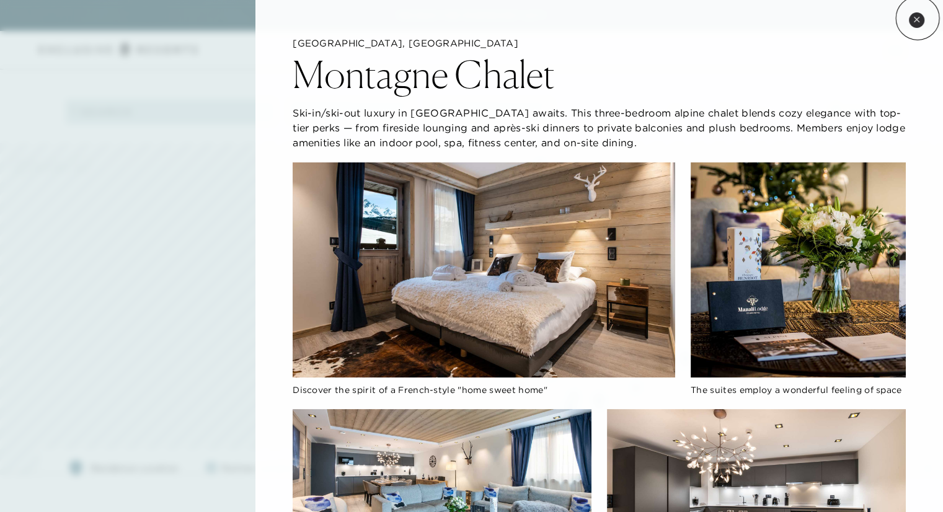
click at [918, 18] on icon at bounding box center [916, 19] width 5 height 5
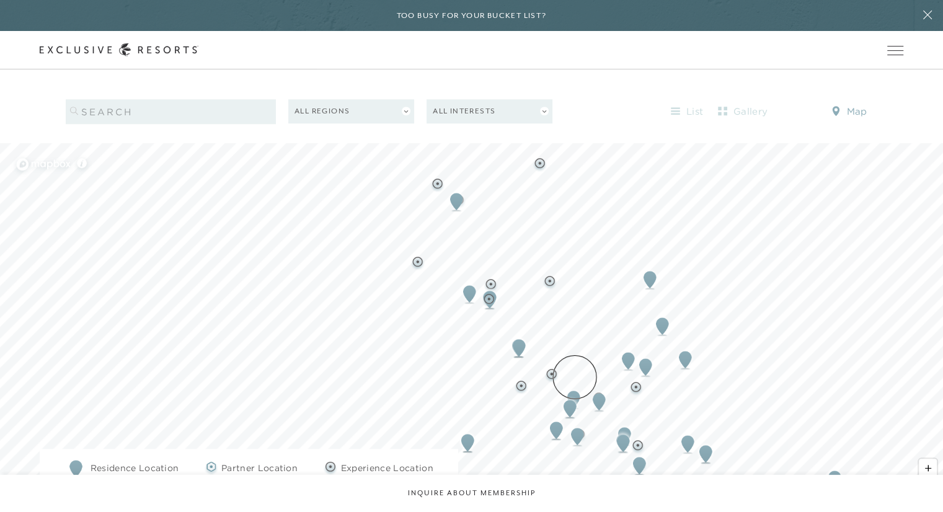
click at [575, 386] on img "Map marker" at bounding box center [573, 399] width 23 height 27
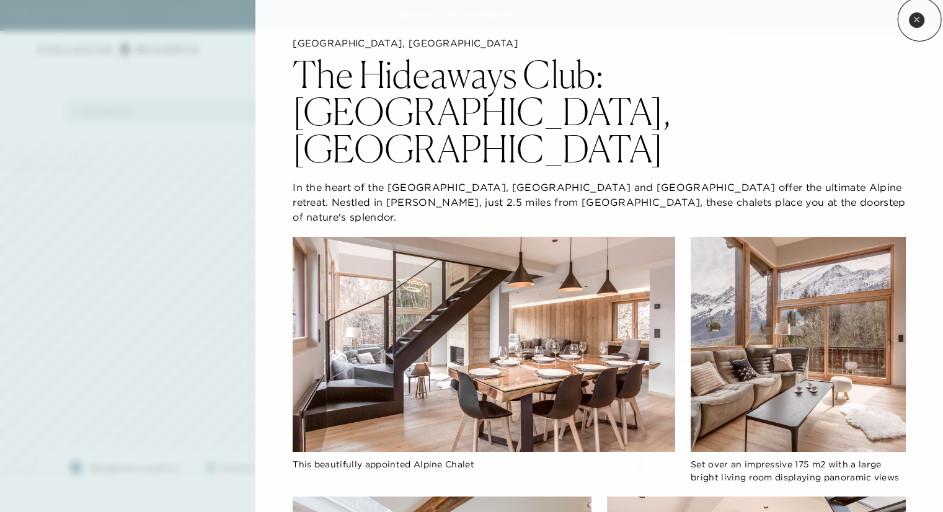
click at [919, 19] on icon at bounding box center [916, 19] width 7 height 7
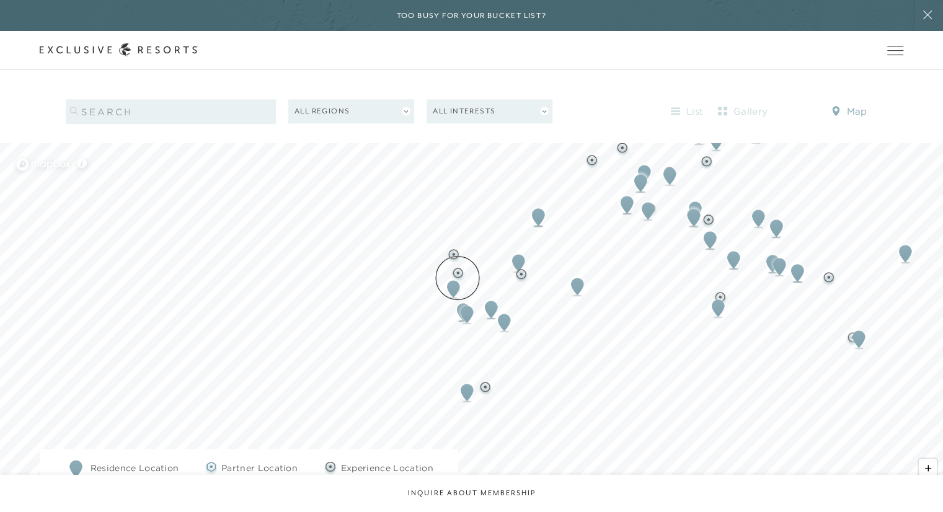
click at [458, 278] on img "Map marker" at bounding box center [453, 288] width 23 height 27
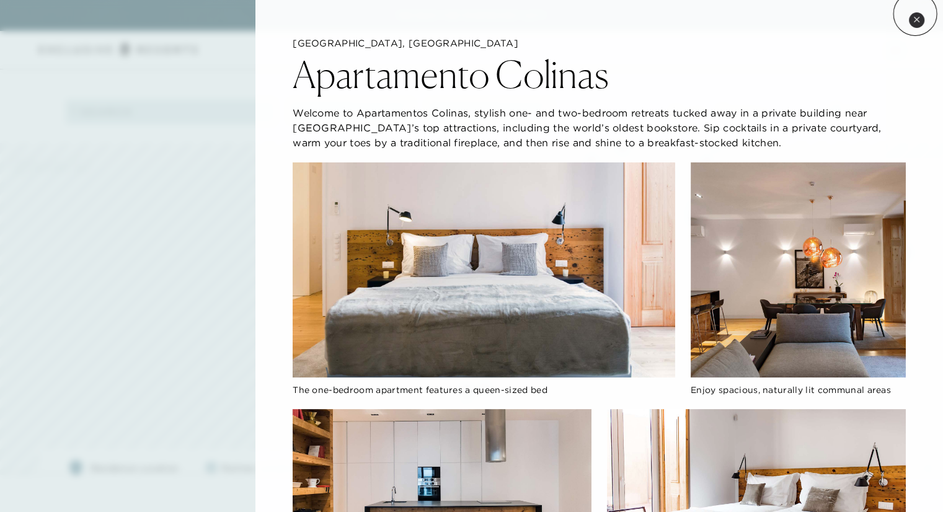
click at [915, 14] on button "Close quickview" at bounding box center [916, 19] width 15 height 15
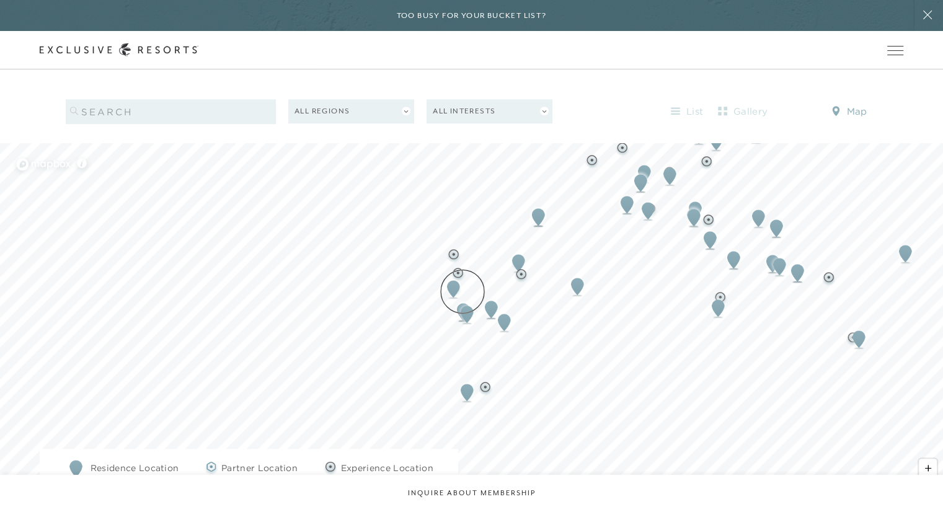
click at [463, 301] on img "Map marker" at bounding box center [467, 314] width 23 height 27
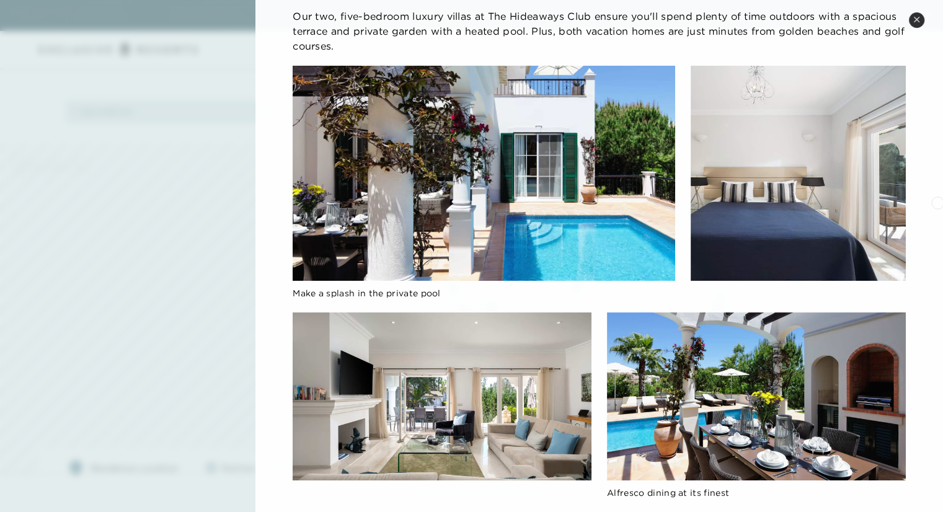
scroll to position [0, 0]
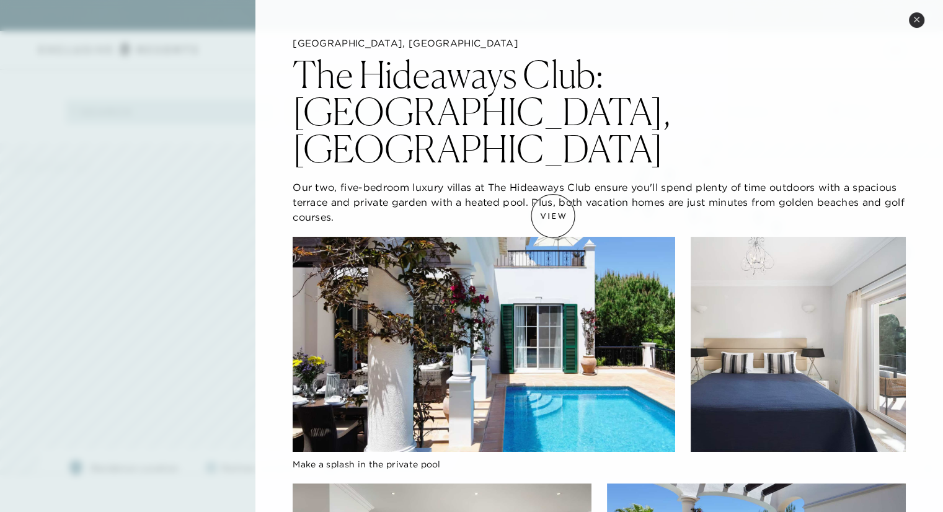
click at [553, 237] on img at bounding box center [484, 344] width 383 height 215
click at [557, 237] on img at bounding box center [484, 344] width 383 height 215
click at [533, 274] on img at bounding box center [484, 344] width 383 height 215
click at [538, 328] on img at bounding box center [484, 344] width 383 height 215
click at [414, 335] on img at bounding box center [484, 344] width 383 height 215
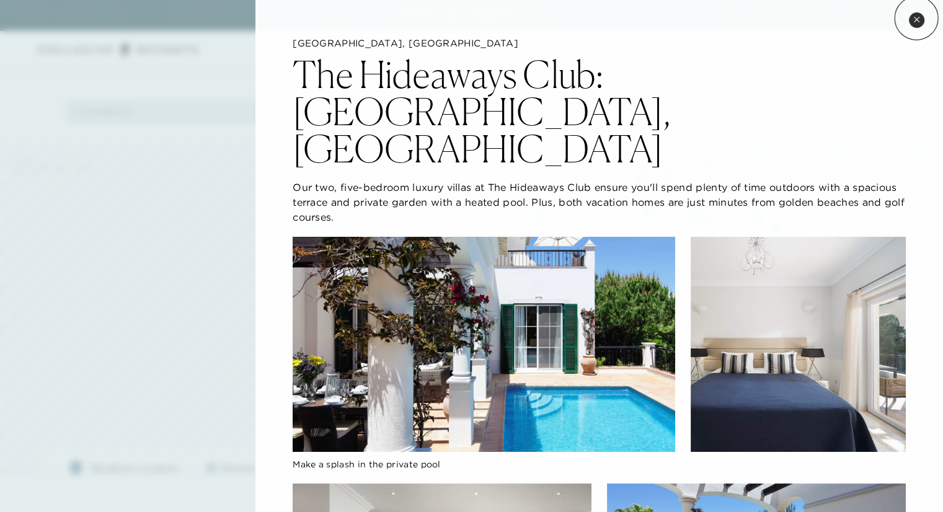
click at [916, 18] on icon at bounding box center [916, 19] width 7 height 7
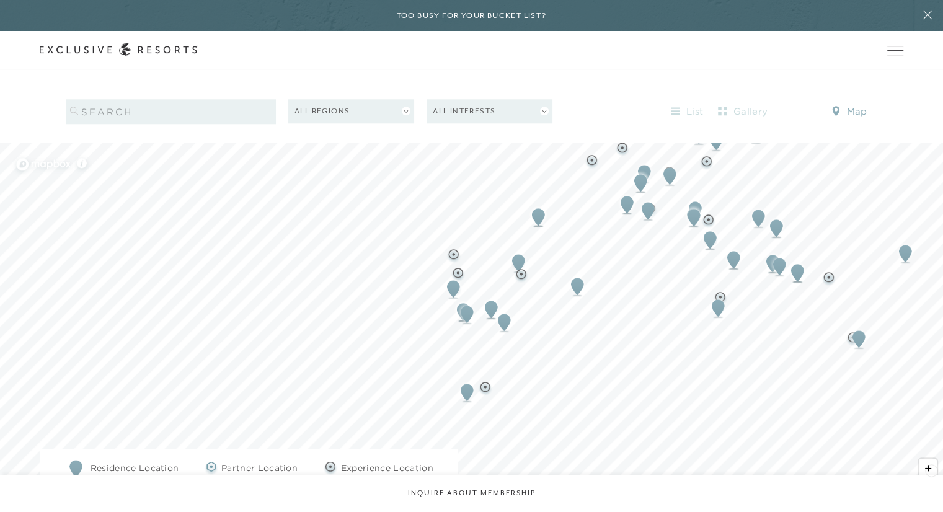
click at [931, 477] on span "Zoom out" at bounding box center [928, 485] width 18 height 17
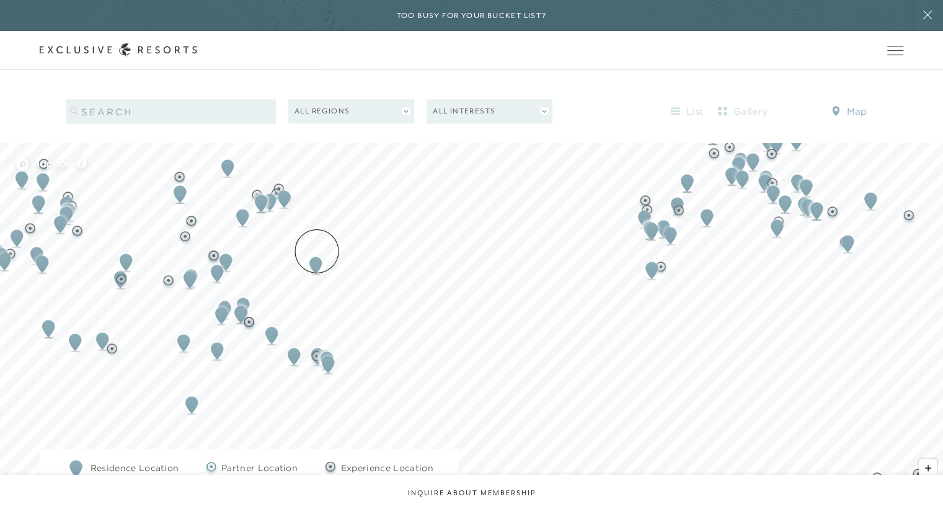
click at [317, 252] on img "Map marker" at bounding box center [315, 265] width 23 height 27
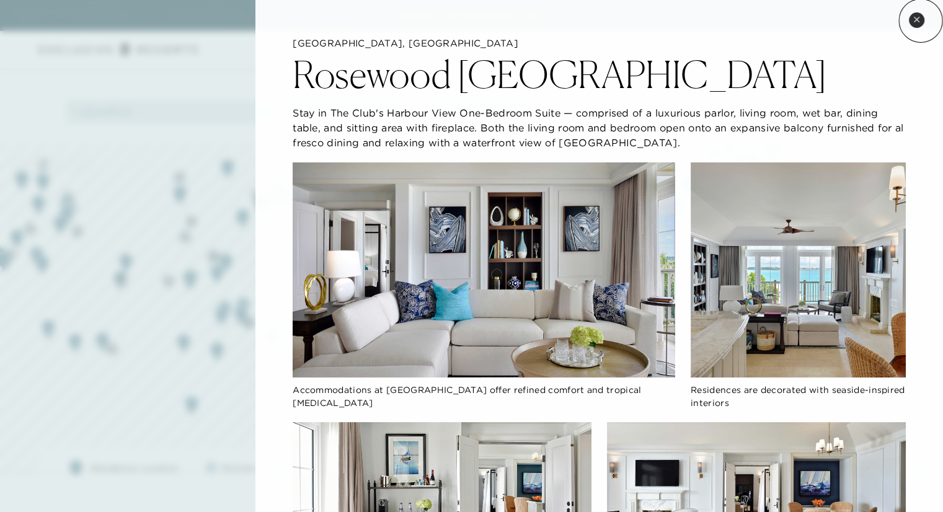
click at [921, 20] on button "Close quickview" at bounding box center [916, 19] width 15 height 15
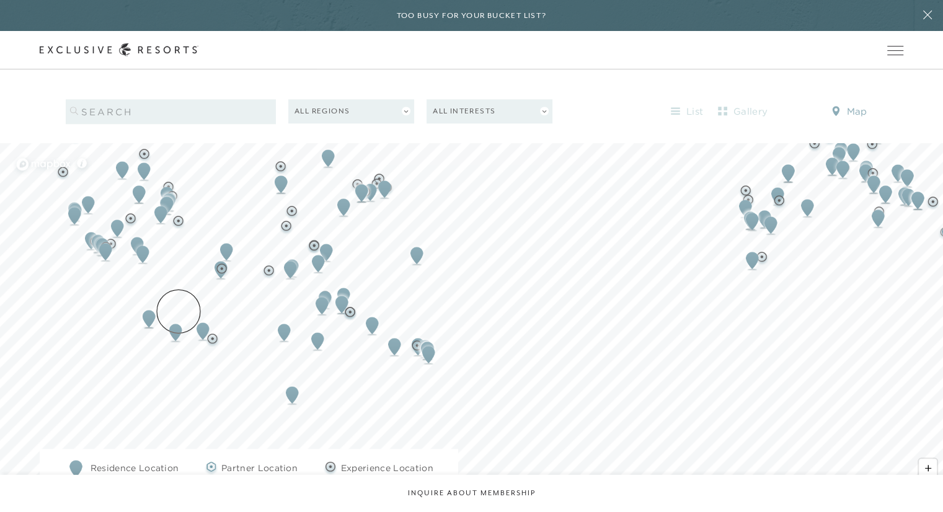
click at [179, 319] on img "Map marker" at bounding box center [175, 332] width 23 height 27
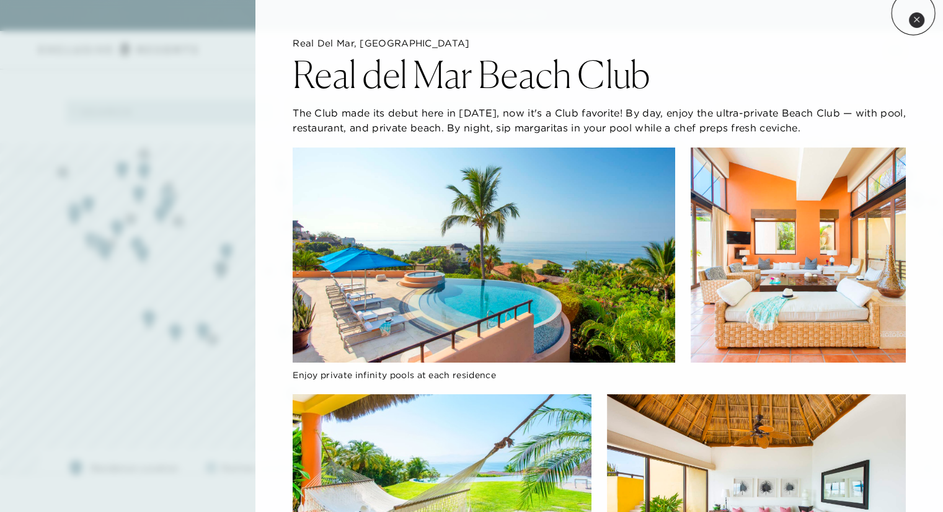
click at [913, 13] on button "Close quickview" at bounding box center [916, 19] width 15 height 15
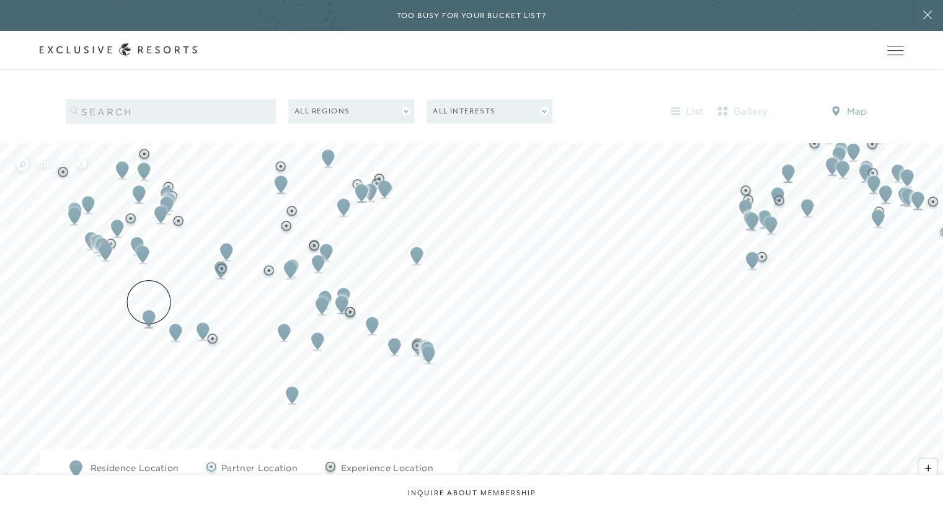
click at [149, 305] on img "Map marker" at bounding box center [149, 318] width 23 height 27
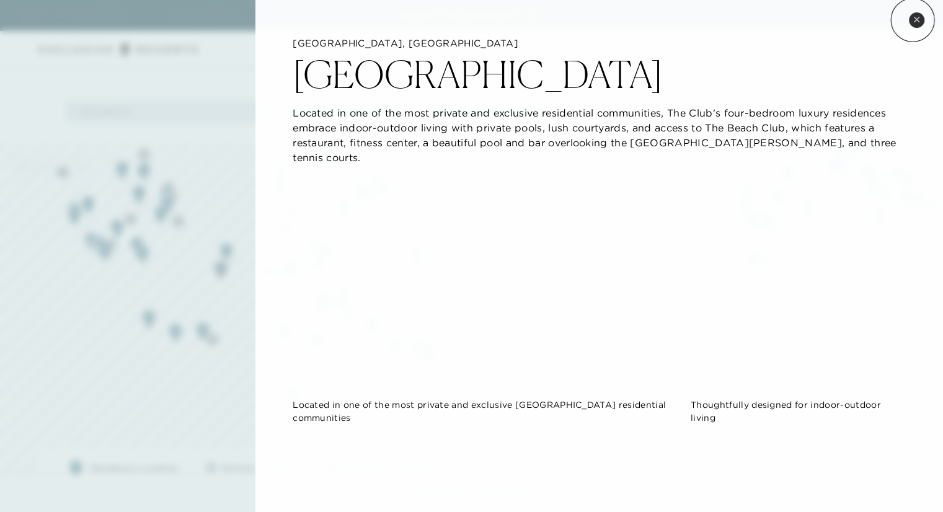
click at [913, 20] on button "Close quickview" at bounding box center [916, 19] width 15 height 15
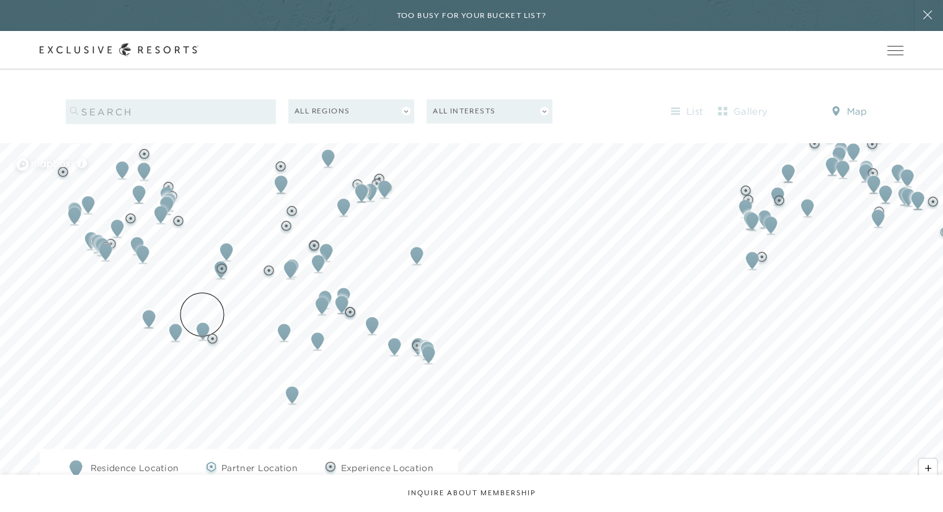
click at [202, 317] on img "Map marker" at bounding box center [203, 330] width 23 height 27
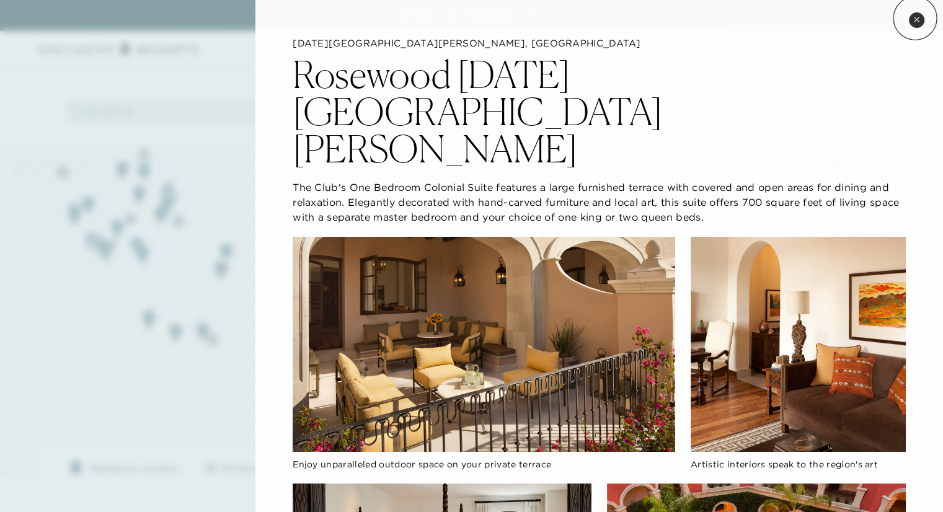
click at [916, 18] on icon at bounding box center [916, 19] width 7 height 7
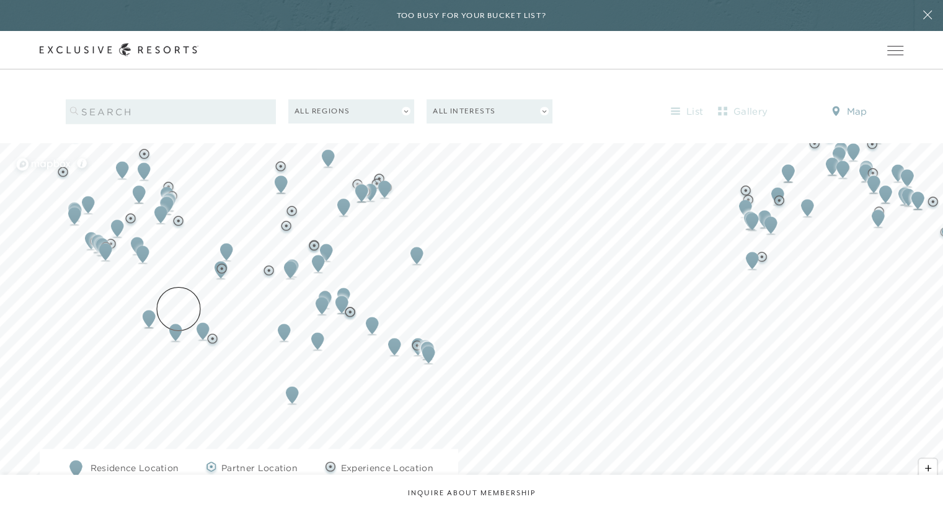
click at [179, 319] on img "Map marker" at bounding box center [175, 332] width 23 height 27
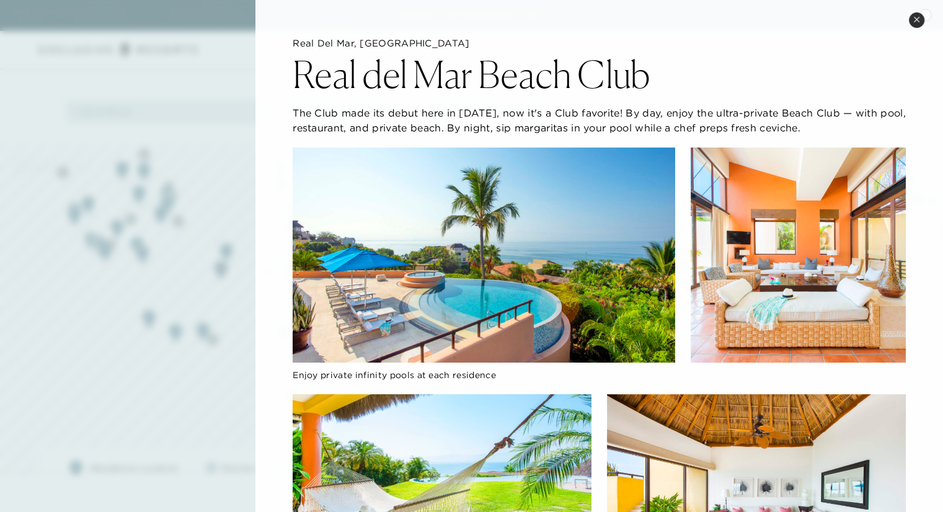
click at [920, 15] on button "Close quickview" at bounding box center [916, 19] width 15 height 15
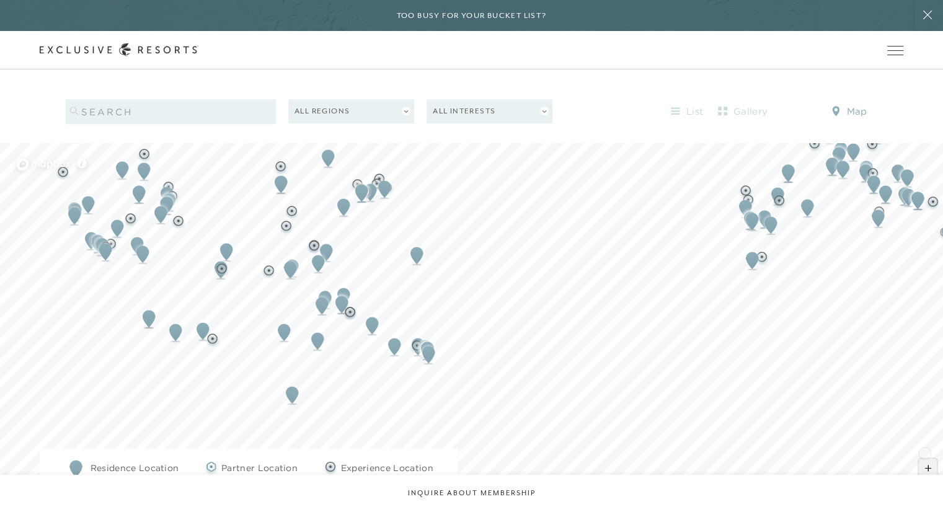
click at [924, 459] on span "Zoom in" at bounding box center [928, 468] width 18 height 18
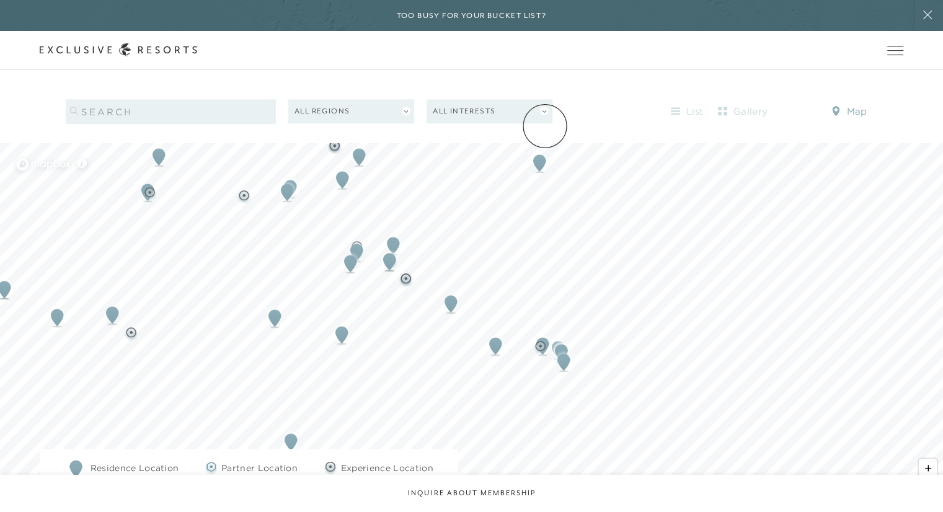
click at [0, 0] on link "Experience Collection" at bounding box center [0, 0] width 0 height 0
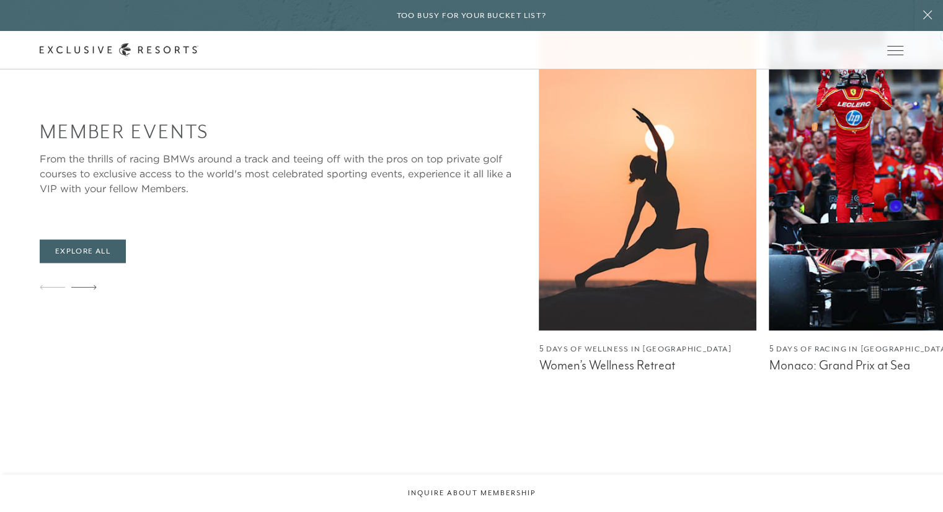
scroll to position [15, 0]
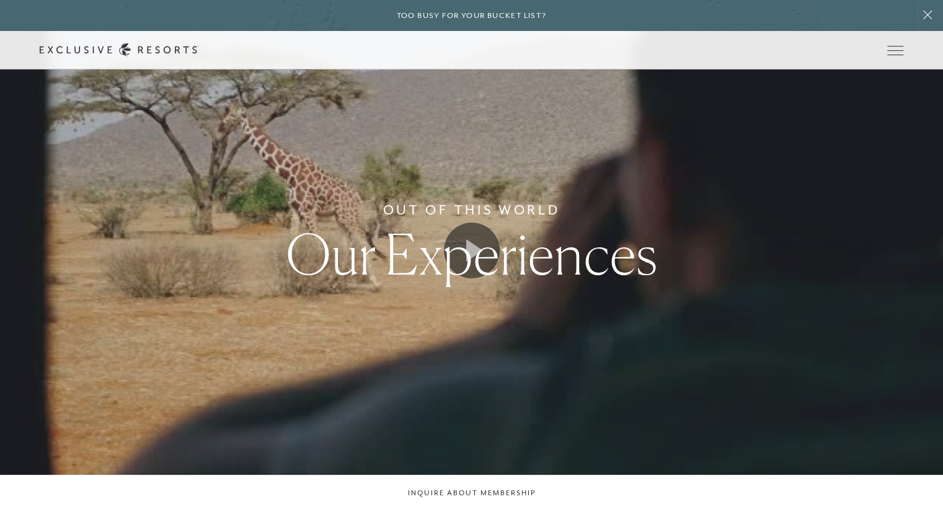
scroll to position [1253, 0]
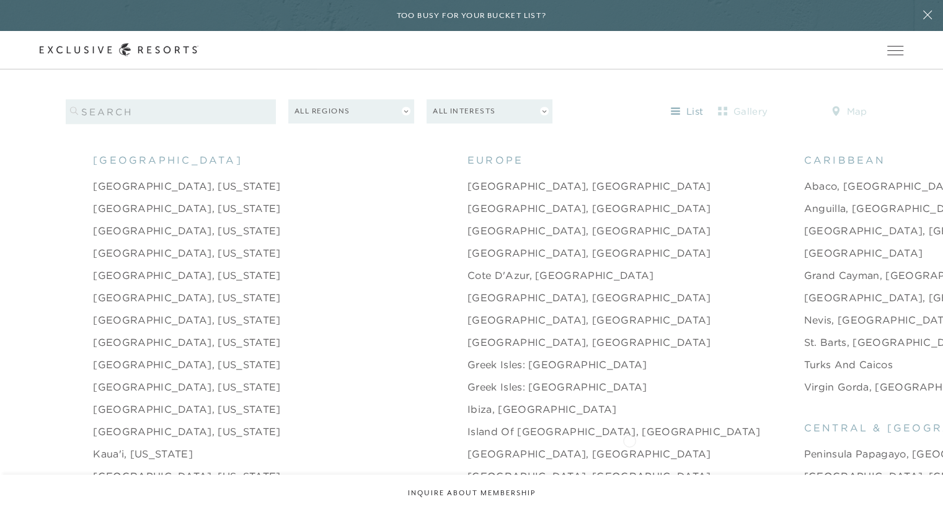
click at [804, 446] on link "Peninsula Papagayo, [GEOGRAPHIC_DATA]" at bounding box center [917, 453] width 227 height 15
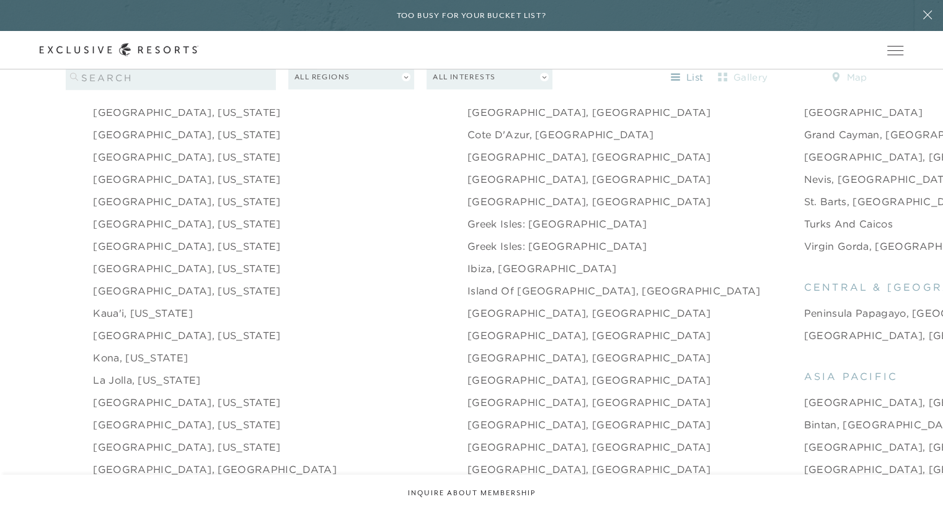
scroll to position [1439, 0]
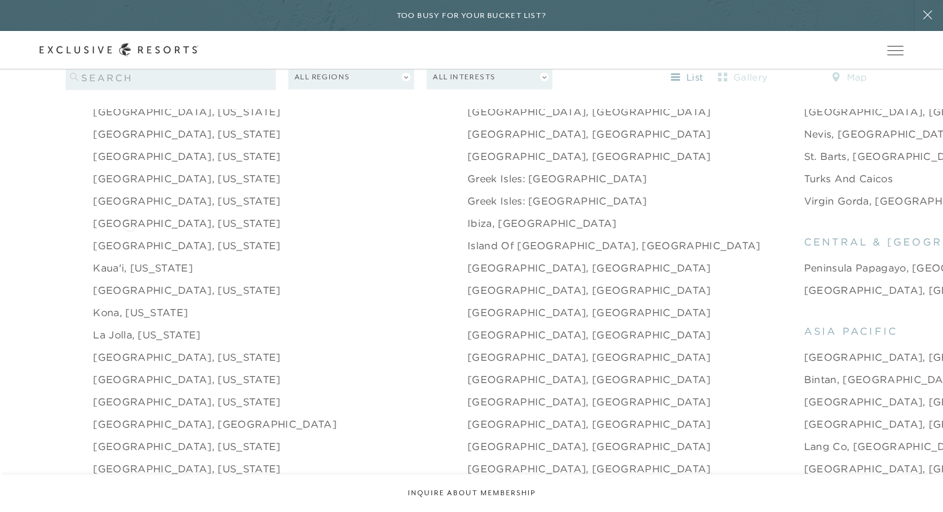
click at [129, 238] on link "[GEOGRAPHIC_DATA], [US_STATE]" at bounding box center [186, 245] width 187 height 15
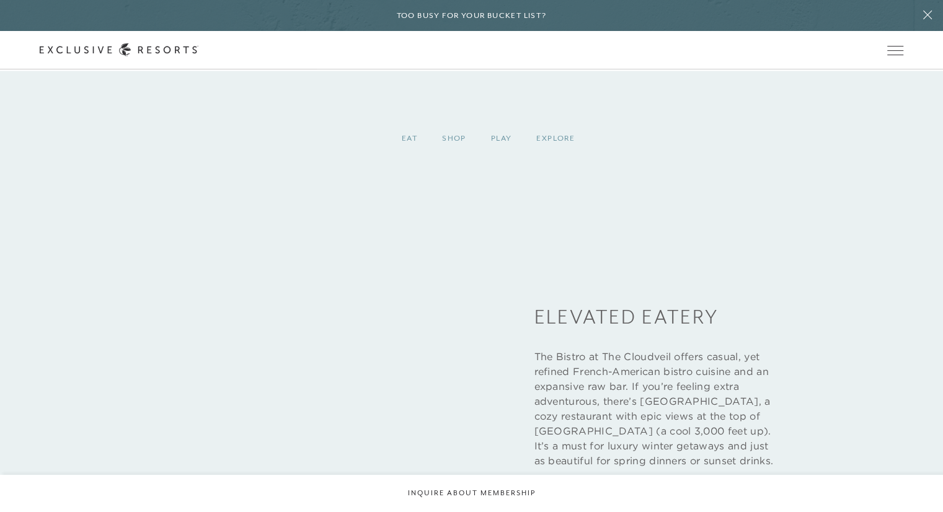
scroll to position [1793, 0]
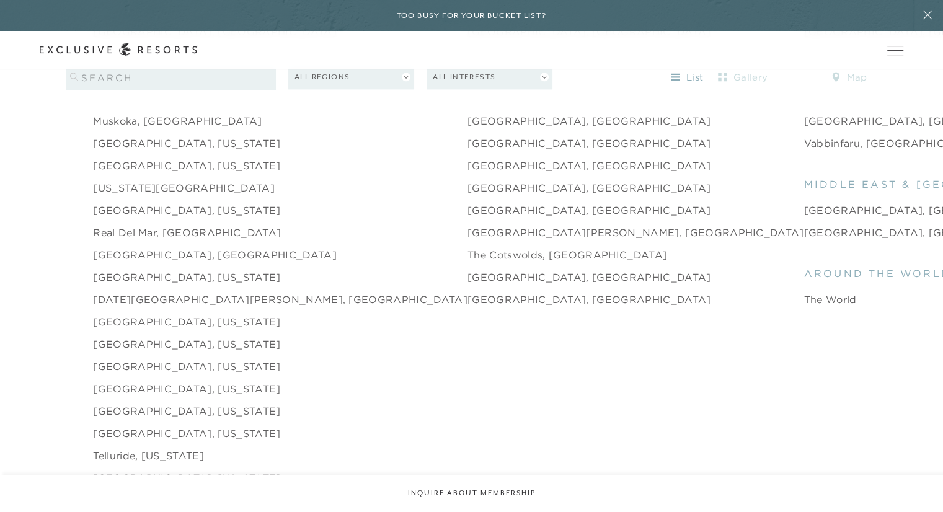
scroll to position [1824, 0]
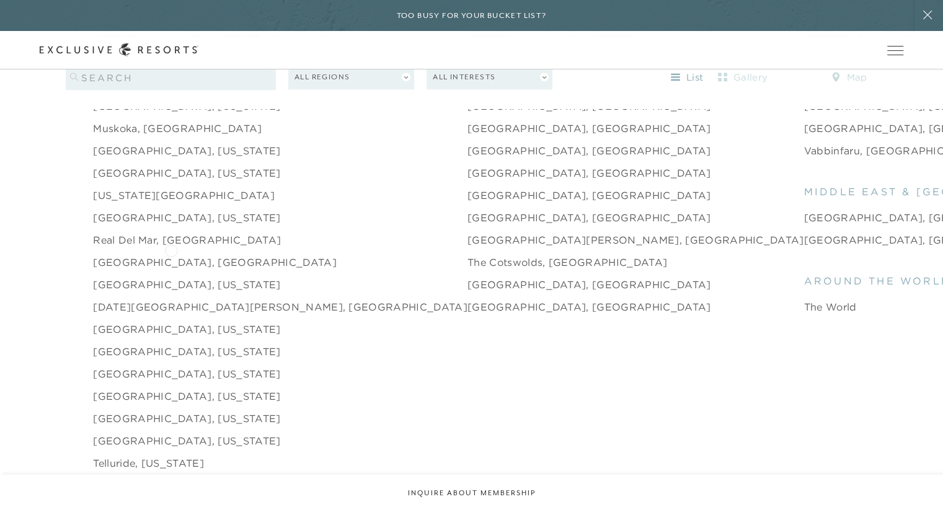
click at [171, 255] on link "[GEOGRAPHIC_DATA], [GEOGRAPHIC_DATA]" at bounding box center [215, 262] width 244 height 15
